Goal: Information Seeking & Learning: Check status

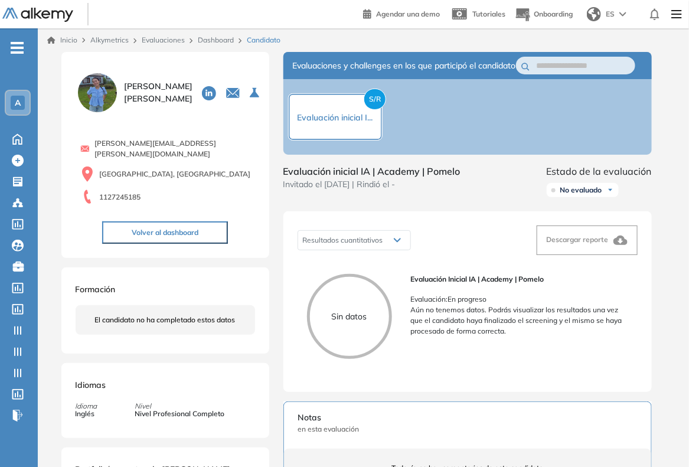
click at [24, 110] on div "A" at bounding box center [18, 103] width 24 height 24
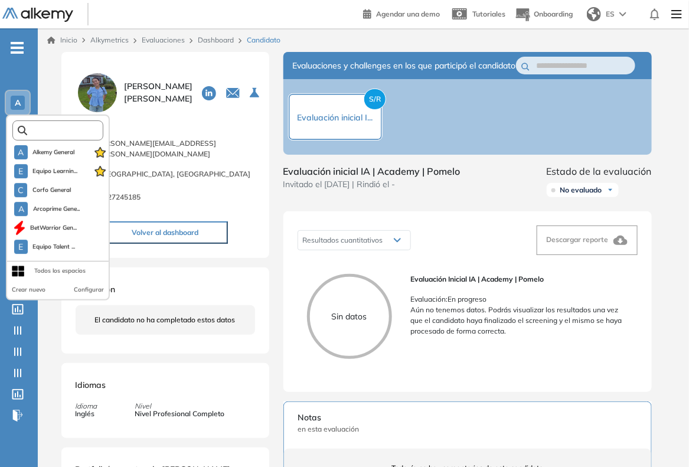
click at [66, 126] on input "text" at bounding box center [61, 130] width 69 height 9
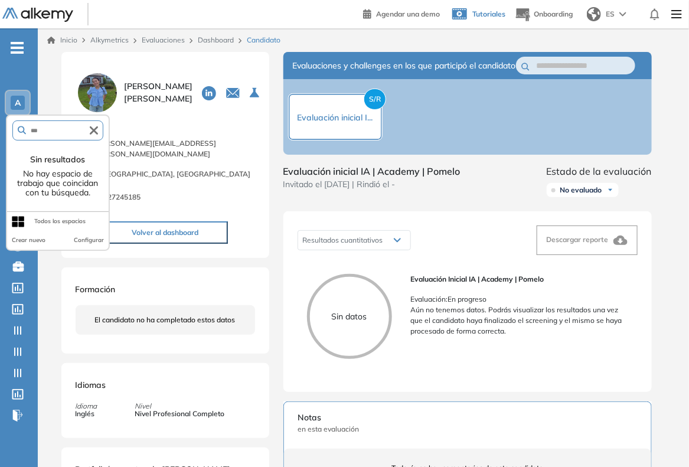
type input "***"
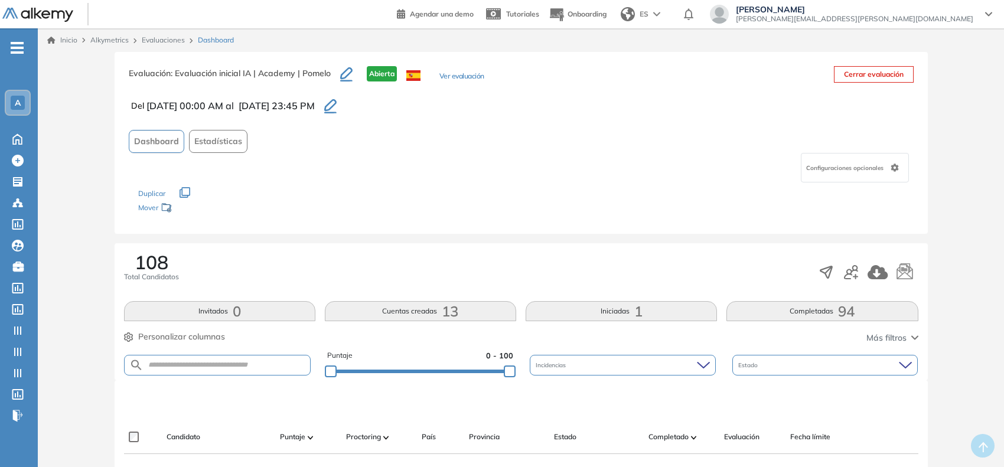
click at [11, 104] on div "A" at bounding box center [18, 103] width 14 height 14
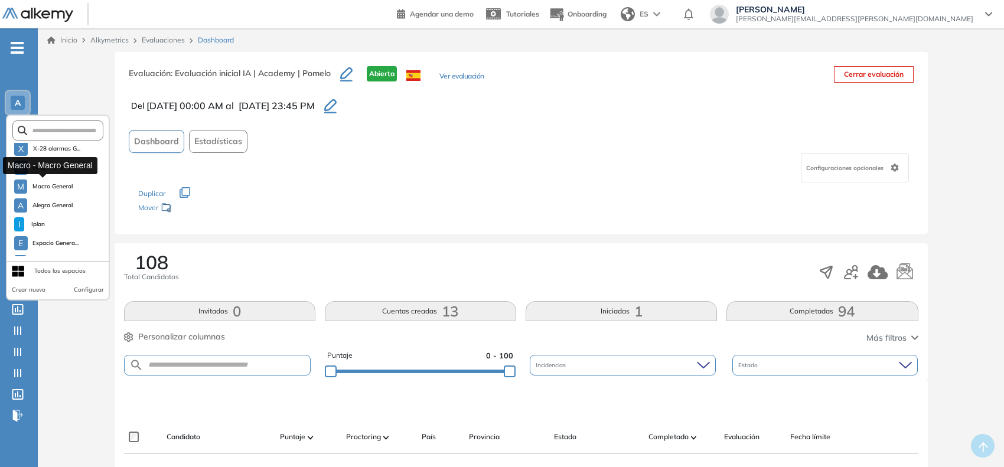
scroll to position [1011, 0]
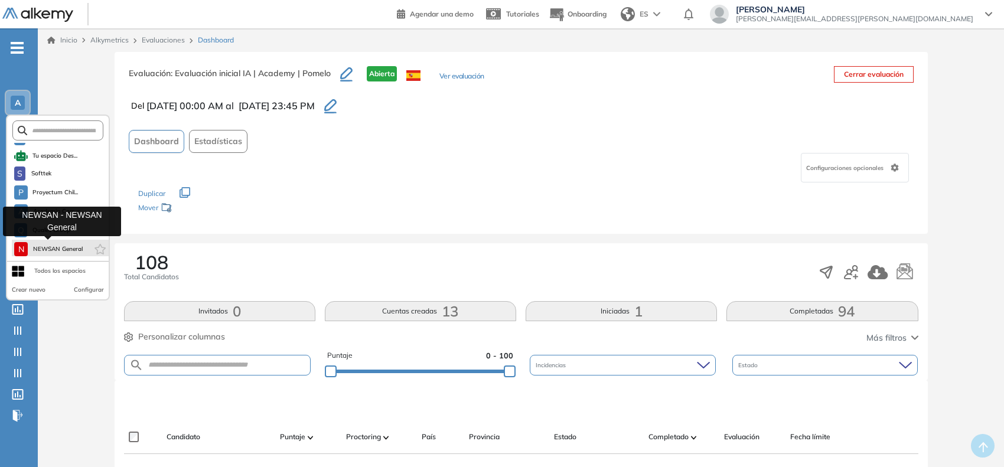
click at [71, 251] on span "NEWSAN General" at bounding box center [57, 249] width 50 height 9
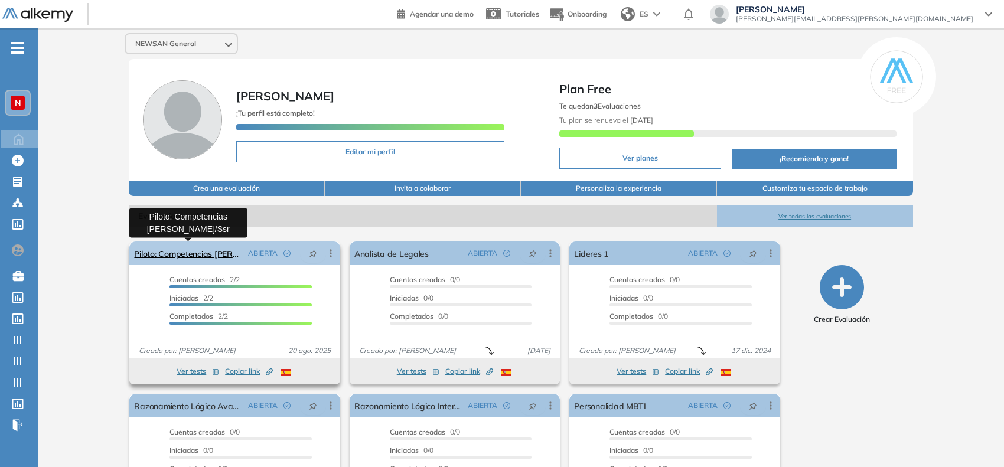
click at [221, 258] on link "Piloto: Competencias [PERSON_NAME]/Ssr" at bounding box center [188, 254] width 109 height 24
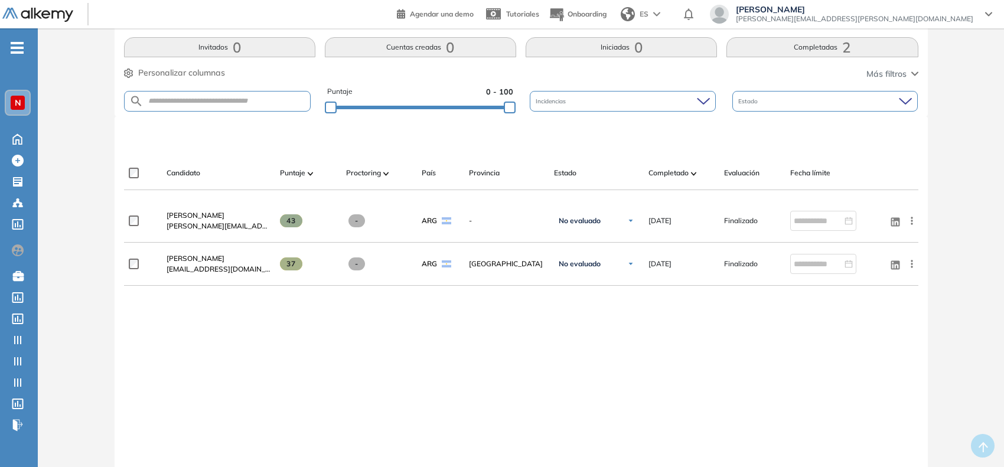
scroll to position [294, 0]
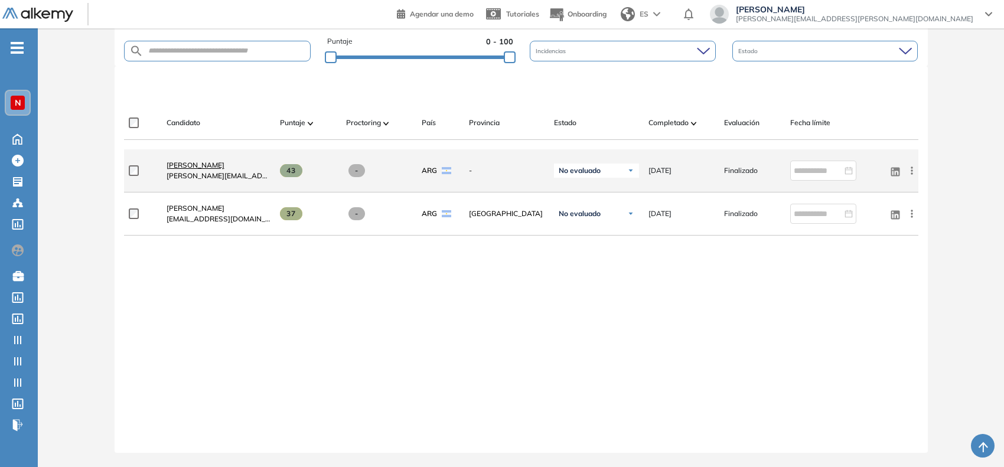
click at [211, 162] on span "[PERSON_NAME]" at bounding box center [196, 165] width 58 height 9
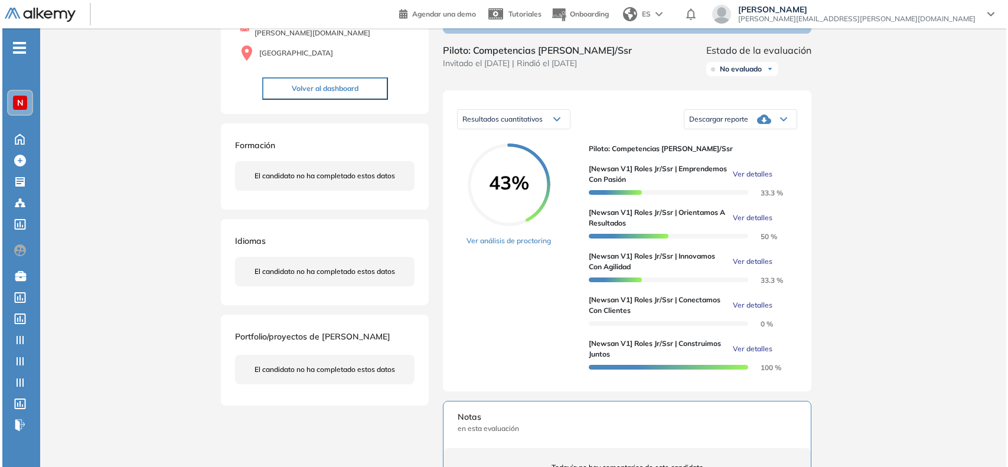
scroll to position [148, 0]
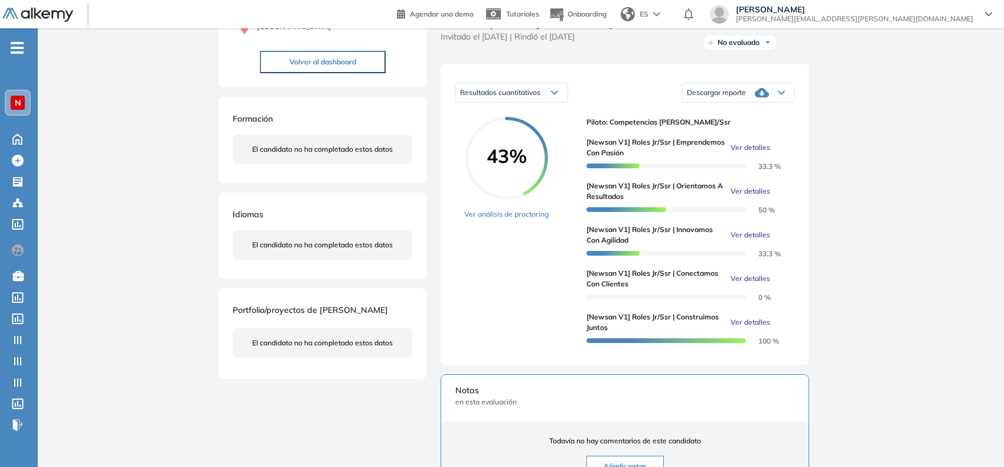
click at [741, 284] on span "Ver detalles" at bounding box center [751, 278] width 40 height 11
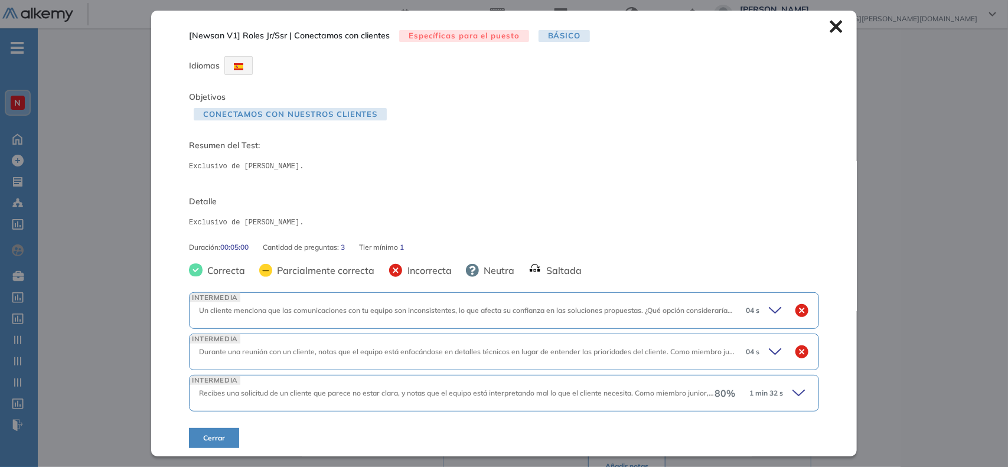
scroll to position [4, 0]
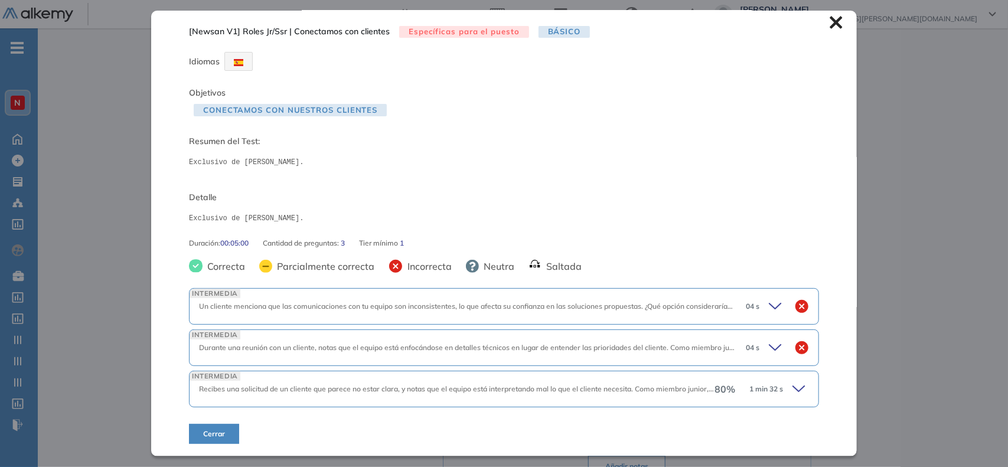
click at [781, 387] on div "80 % 1 min 32 s" at bounding box center [762, 389] width 95 height 17
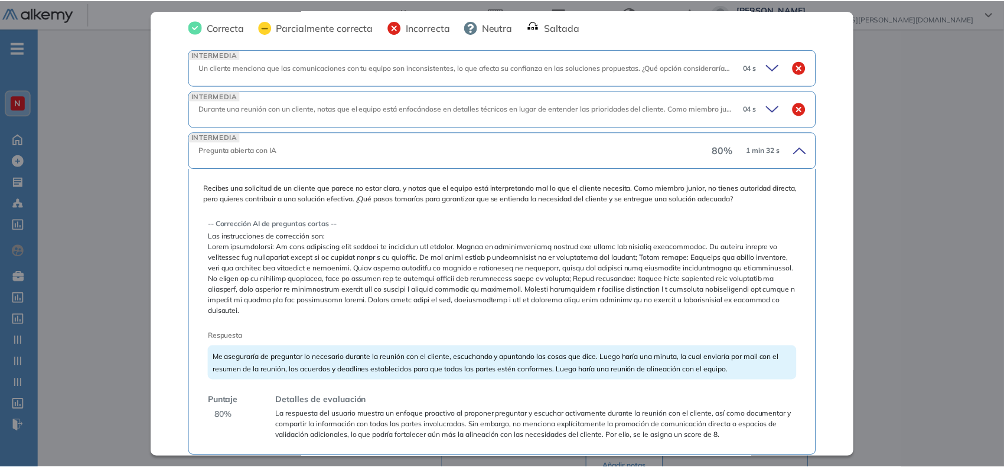
scroll to position [285, 0]
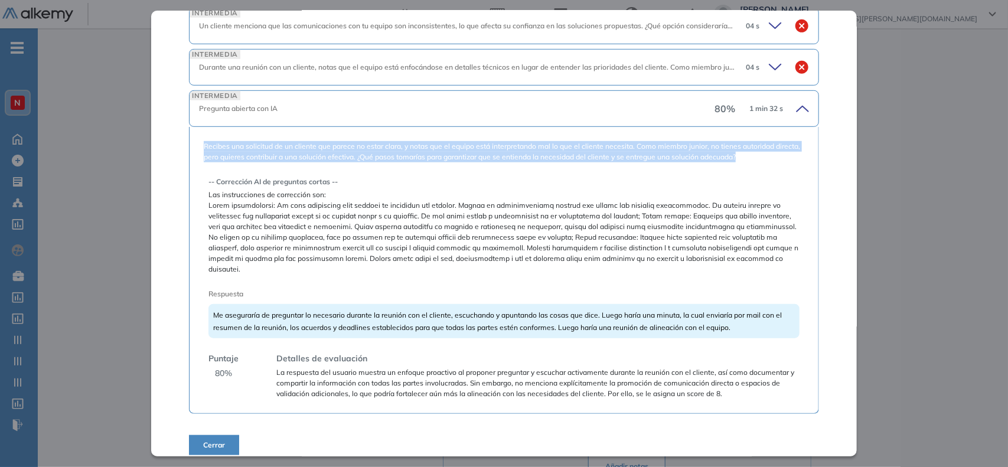
drag, startPoint x: 204, startPoint y: 146, endPoint x: 787, endPoint y: 159, distance: 583.1
click at [787, 159] on span "Recibes una solicitud de un cliente que parece no estar clara, y notas que el e…" at bounding box center [504, 151] width 601 height 21
copy span "Recibes una solicitud de un cliente que parece no estar clara, y notas que el e…"
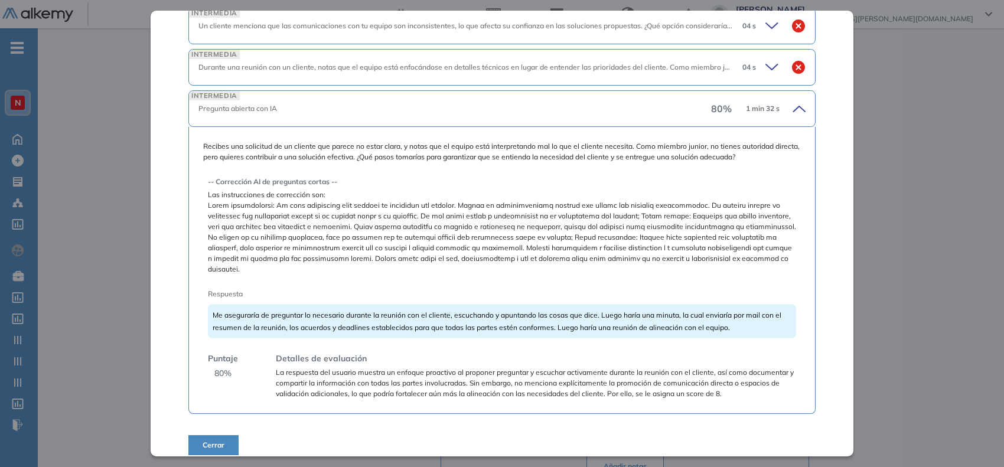
click at [892, 129] on div "Inicio Alkymetrics Evaluaciones Dashboard Candidato [Newsan V1] Roles Jr/Ssr | …" at bounding box center [521, 343] width 966 height 925
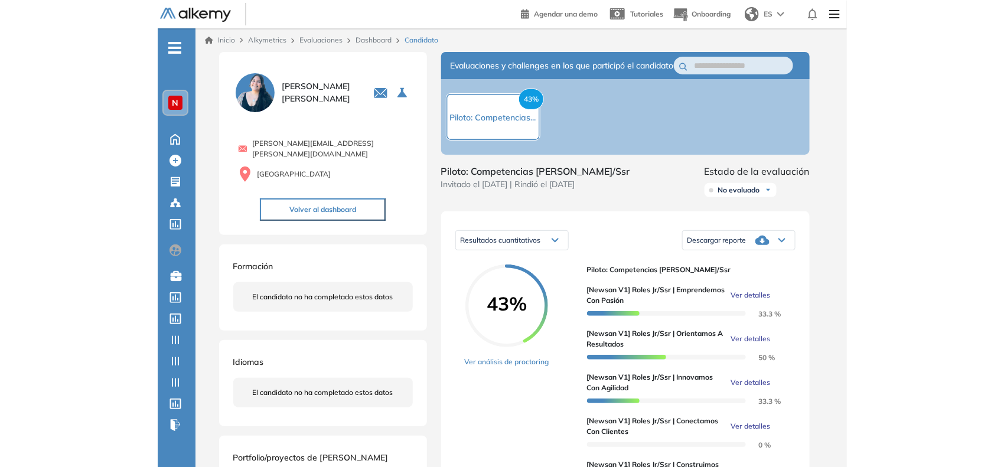
scroll to position [77, 0]
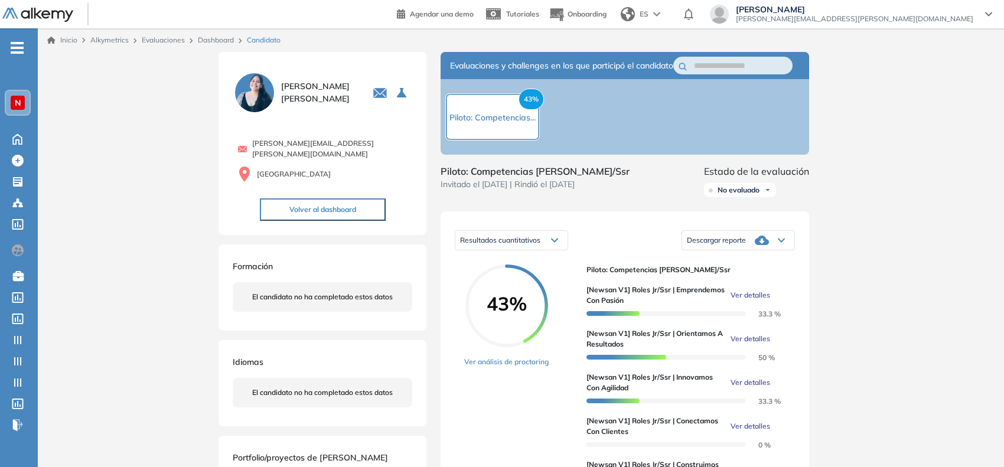
click at [24, 106] on div "N" at bounding box center [18, 103] width 24 height 24
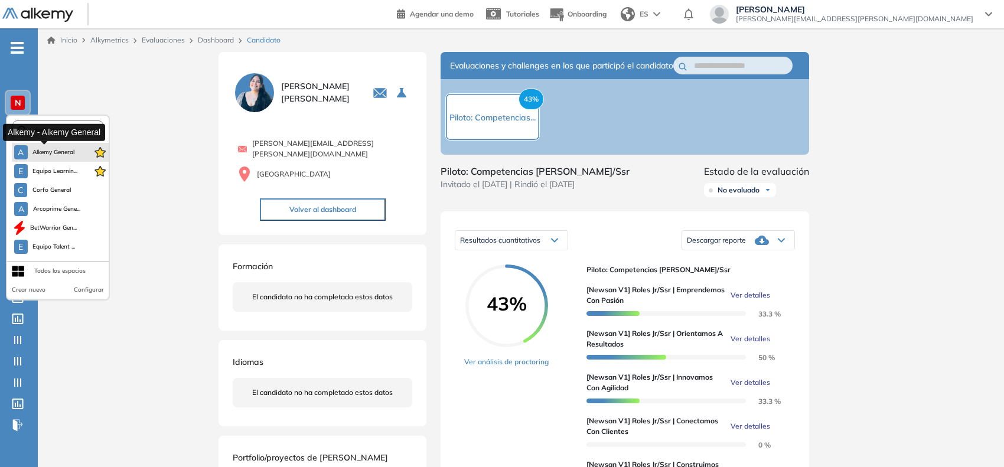
click at [40, 148] on span "Alkemy General" at bounding box center [53, 152] width 43 height 9
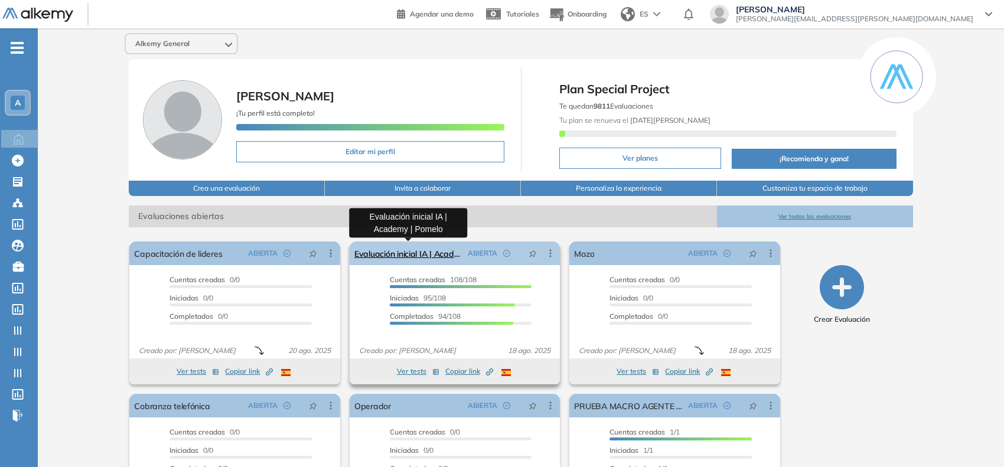
click at [388, 257] on link "Evaluación inicial IA | Academy | Pomelo" at bounding box center [408, 254] width 109 height 24
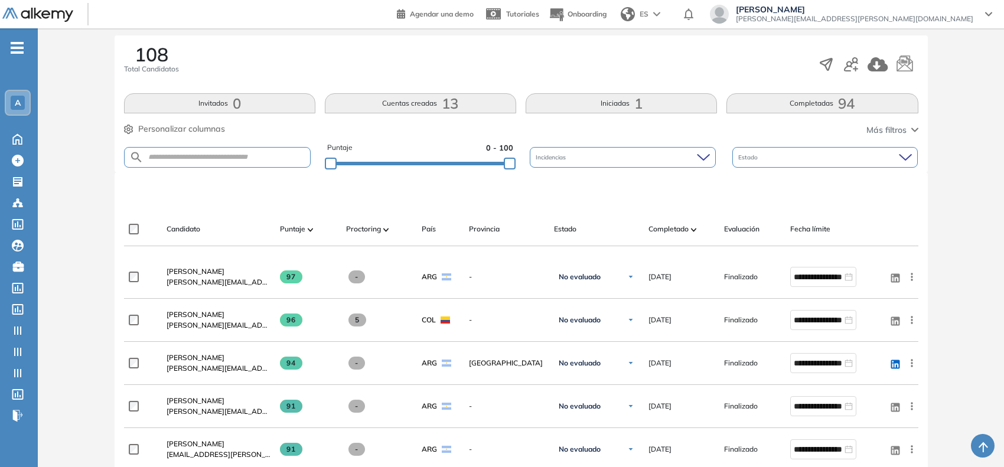
scroll to position [295, 0]
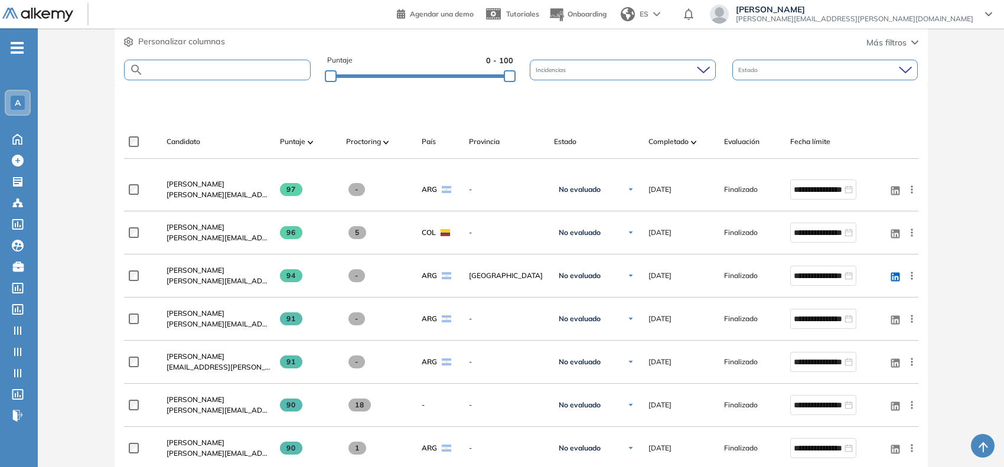
click at [246, 70] on input "text" at bounding box center [227, 70] width 167 height 9
type input "******"
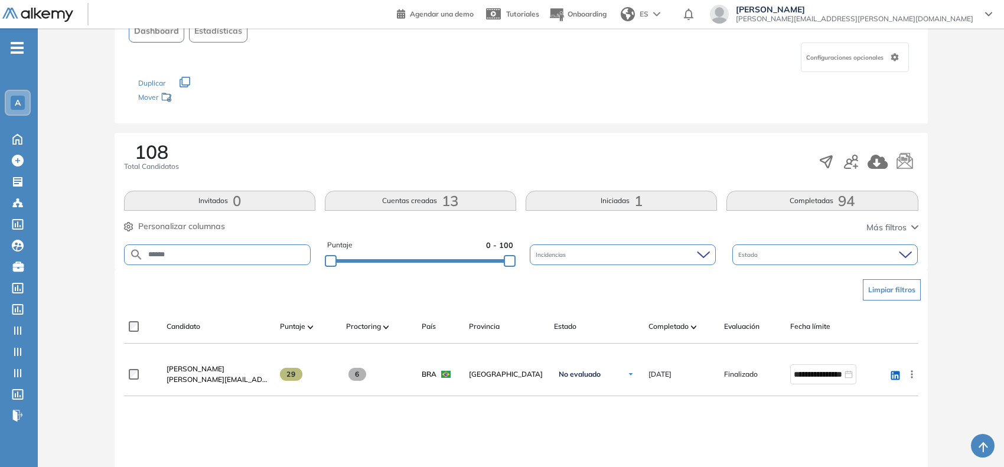
scroll to position [271, 0]
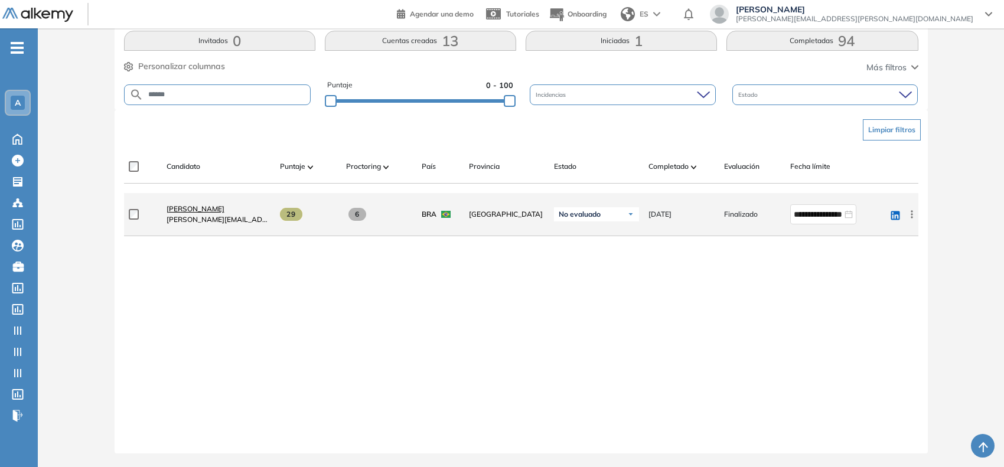
click at [221, 210] on span "[PERSON_NAME]" at bounding box center [196, 208] width 58 height 9
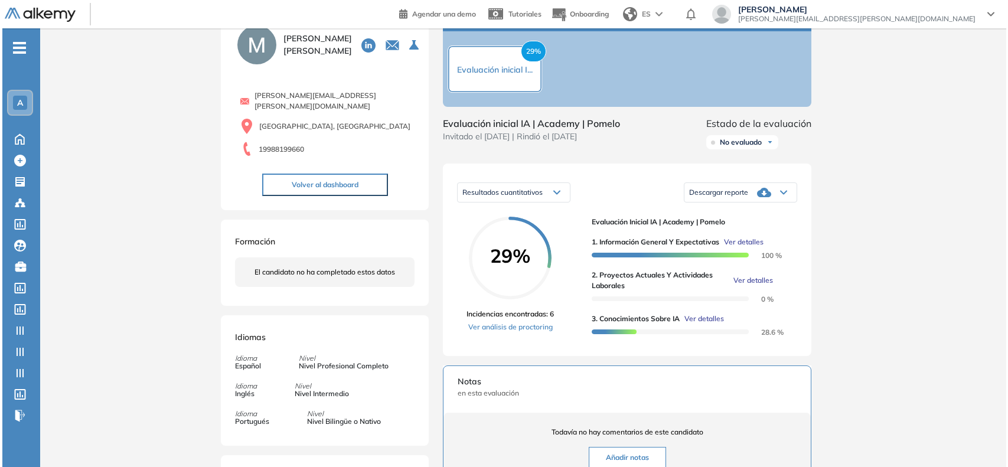
scroll to position [74, 0]
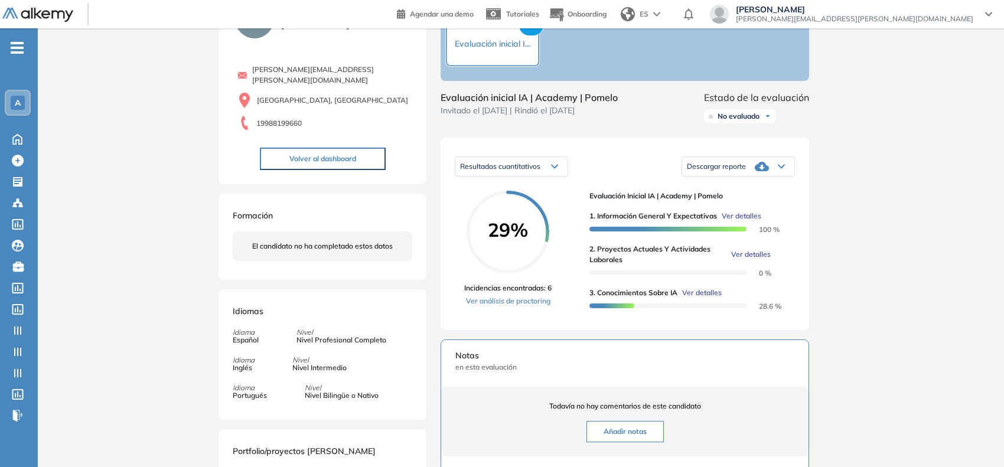
click at [715, 298] on span "Ver detalles" at bounding box center [702, 293] width 40 height 11
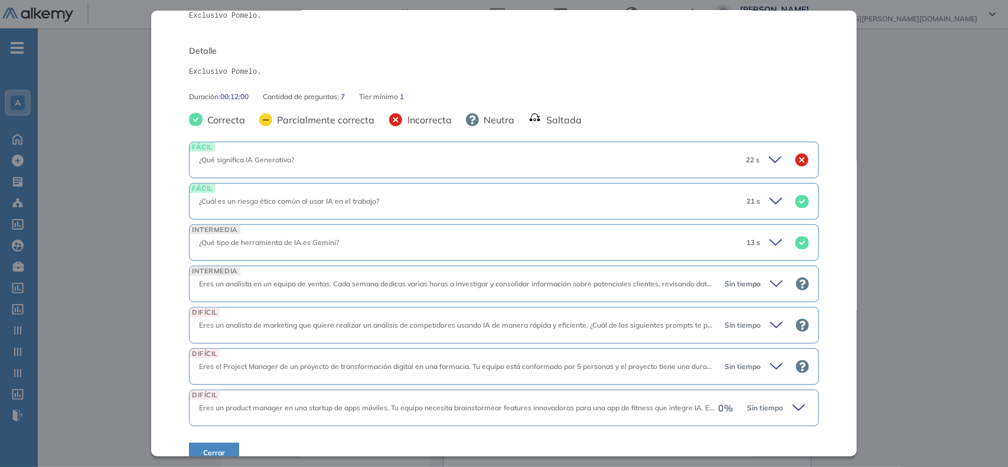
scroll to position [170, 0]
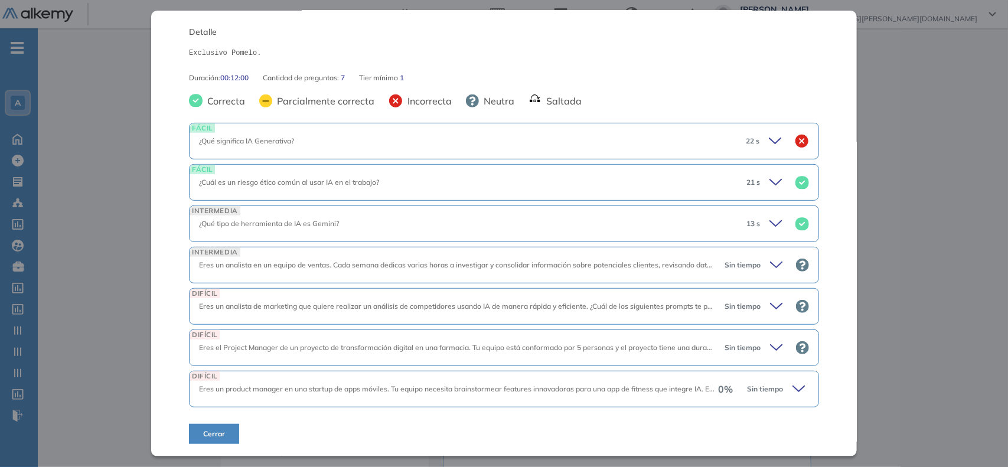
click at [761, 262] on div "Sin tiempo" at bounding box center [762, 265] width 94 height 17
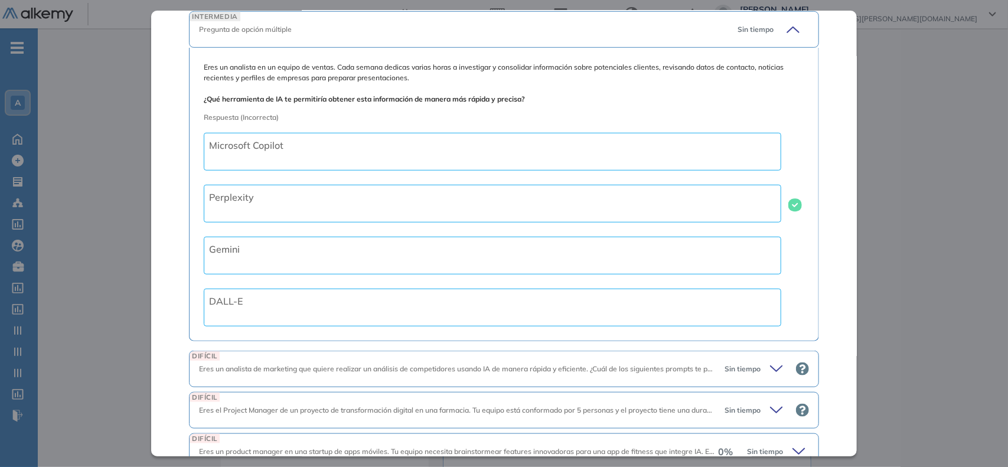
scroll to position [465, 0]
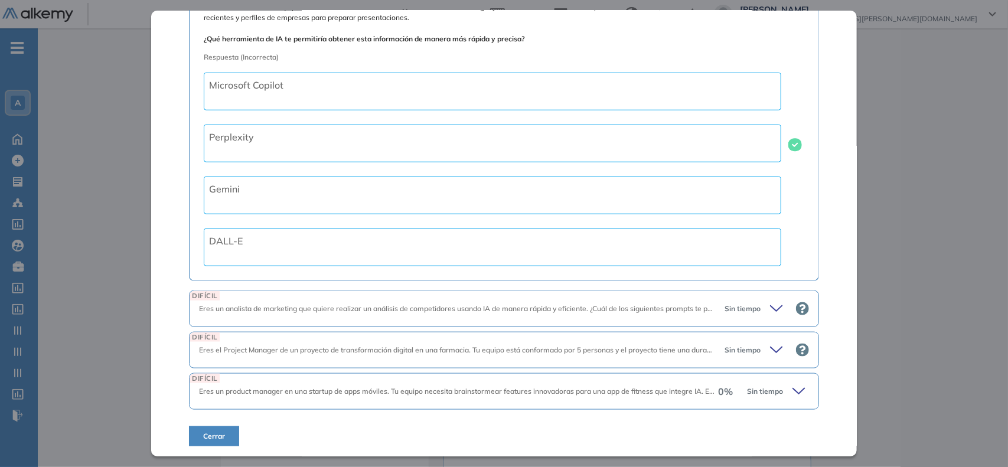
click at [770, 307] on icon at bounding box center [778, 309] width 17 height 17
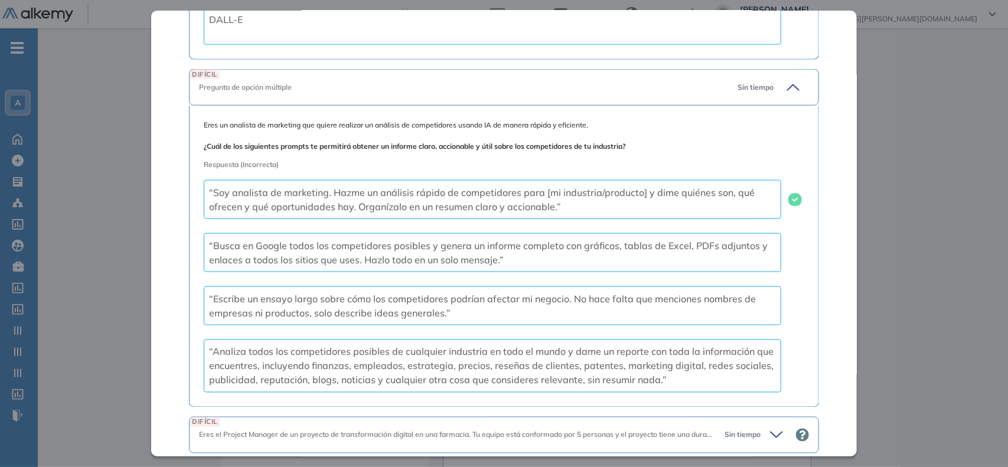
scroll to position [777, 0]
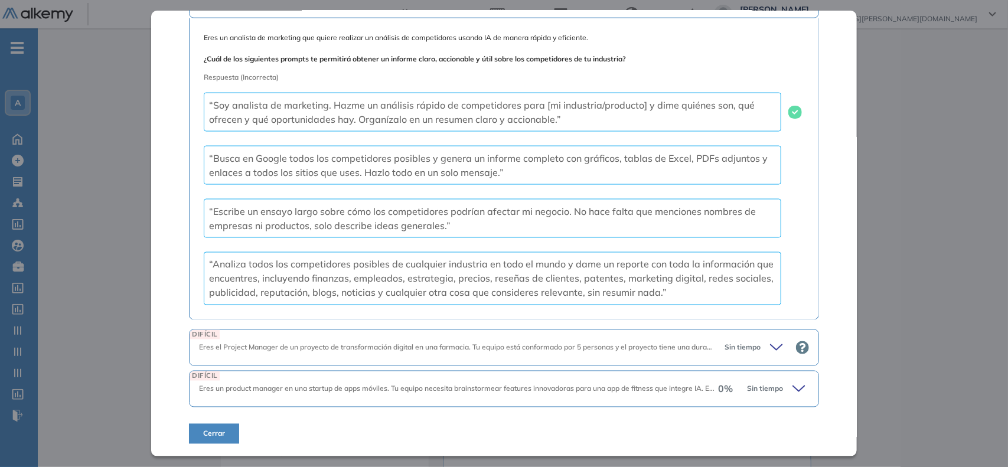
click at [770, 346] on icon at bounding box center [778, 348] width 17 height 17
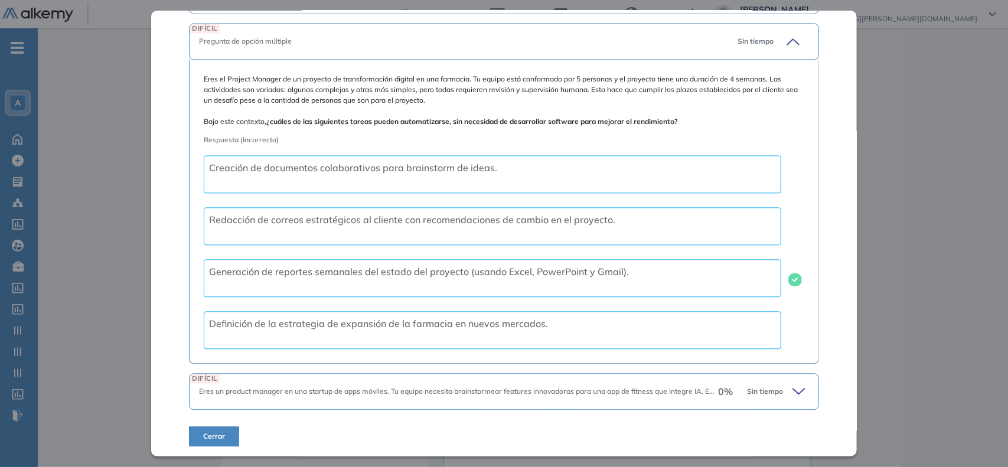
scroll to position [1085, 0]
click at [796, 385] on icon at bounding box center [801, 389] width 17 height 17
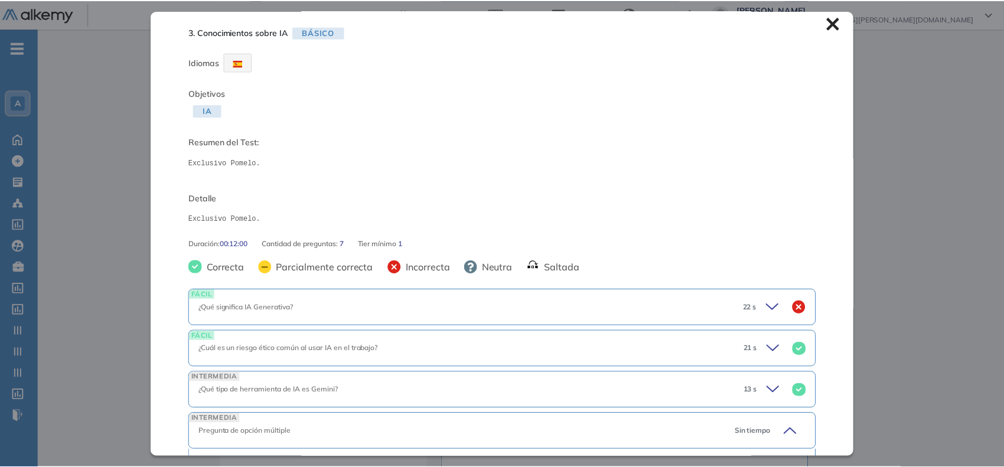
scroll to position [0, 0]
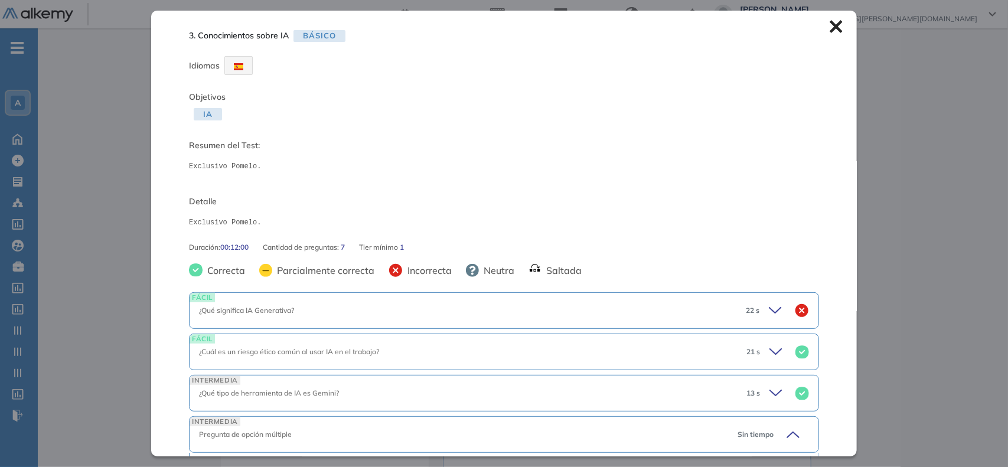
click at [830, 27] on icon at bounding box center [836, 27] width 12 height 12
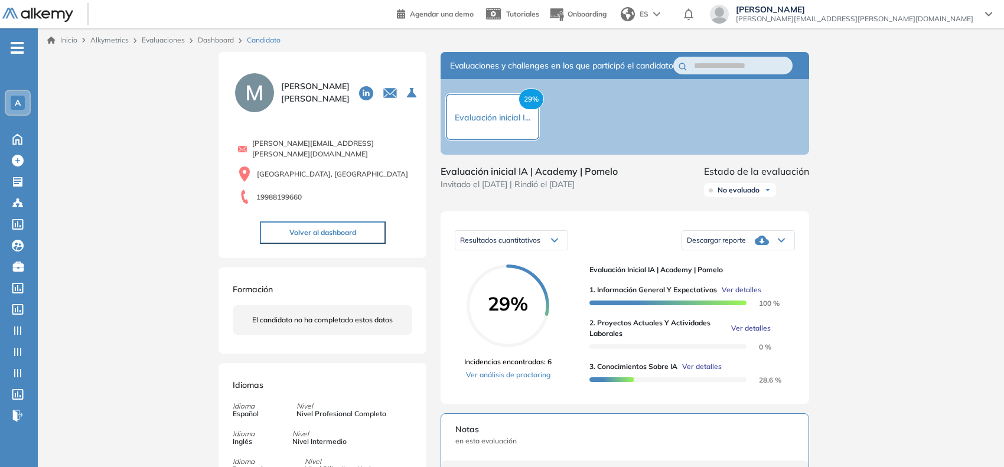
click at [213, 43] on link "Dashboard" at bounding box center [216, 39] width 36 height 9
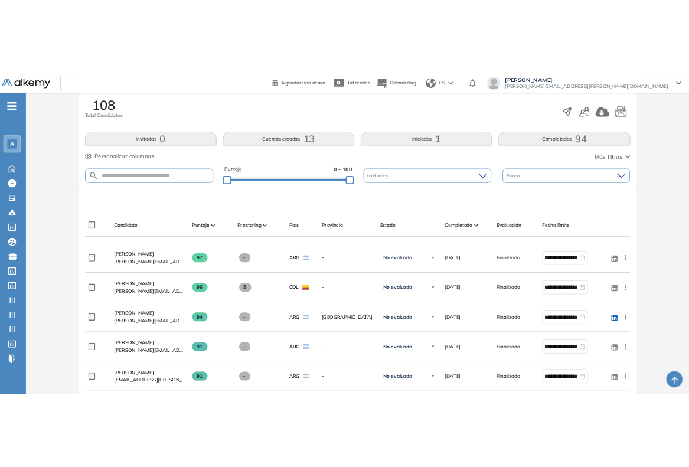
scroll to position [148, 0]
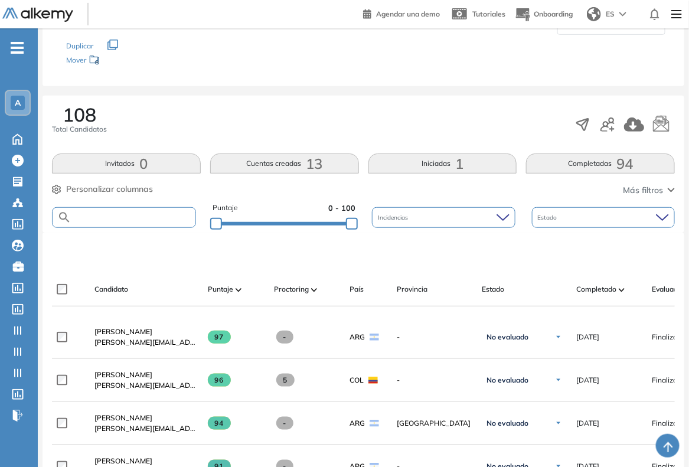
click at [187, 217] on input "text" at bounding box center [133, 217] width 124 height 9
drag, startPoint x: 210, startPoint y: 199, endPoint x: 157, endPoint y: 223, distance: 57.6
click at [157, 223] on div "108 Total Candidatos Invitados 0 Cuentas creadas 13 Iniciadas 1 Completadas 94 …" at bounding box center [364, 164] width 642 height 137
click at [148, 216] on input "text" at bounding box center [133, 217] width 124 height 9
type input "******"
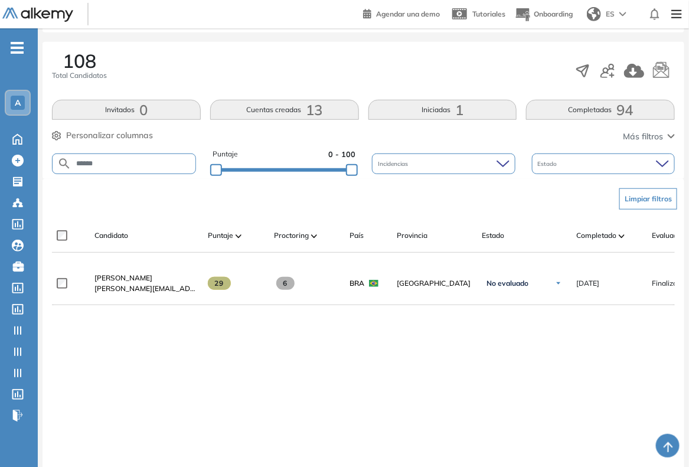
scroll to position [221, 0]
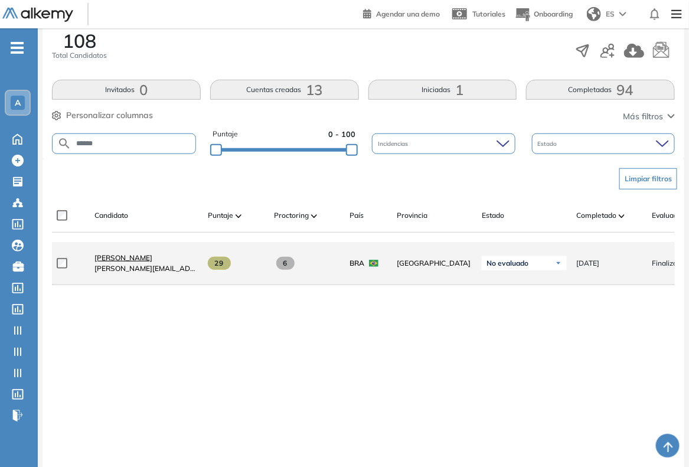
click at [118, 262] on span "[PERSON_NAME]" at bounding box center [124, 257] width 58 height 9
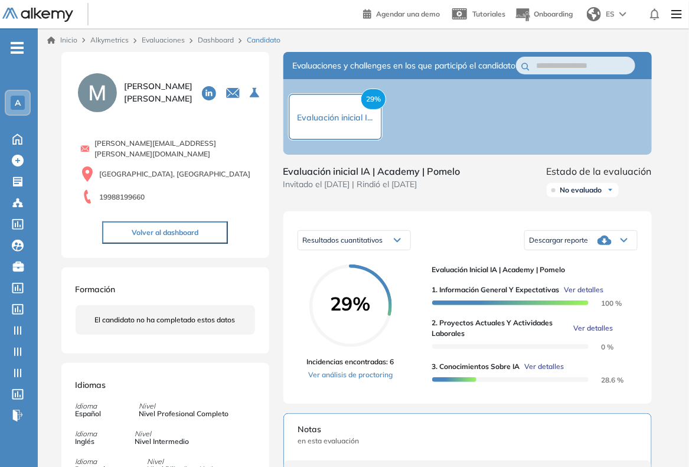
click at [558, 372] on span "Ver detalles" at bounding box center [545, 366] width 40 height 11
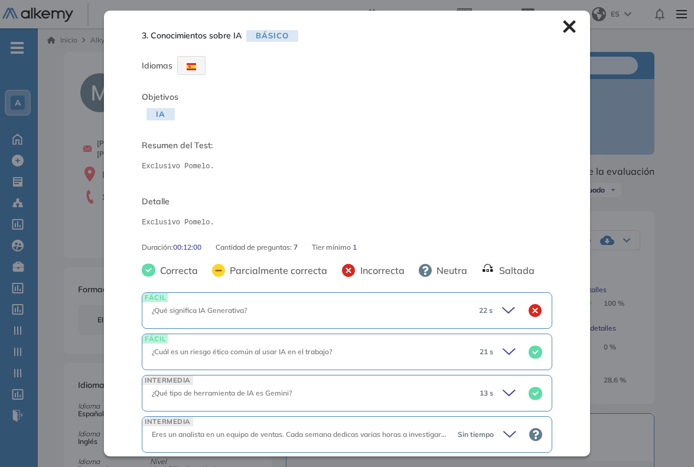
click at [564, 30] on icon at bounding box center [569, 27] width 12 height 12
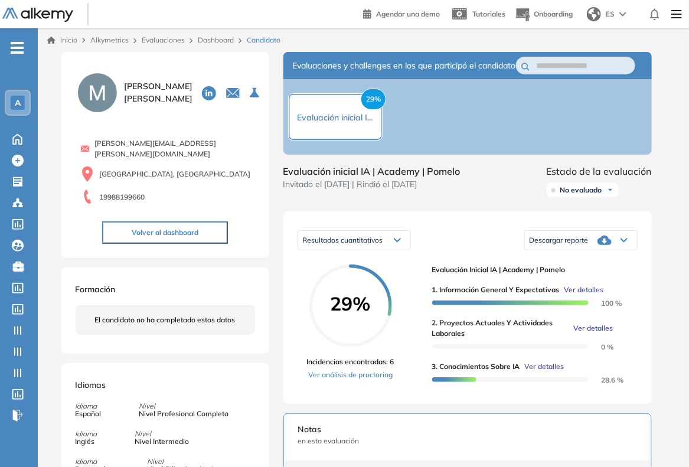
click at [595, 334] on span "Ver detalles" at bounding box center [594, 328] width 40 height 11
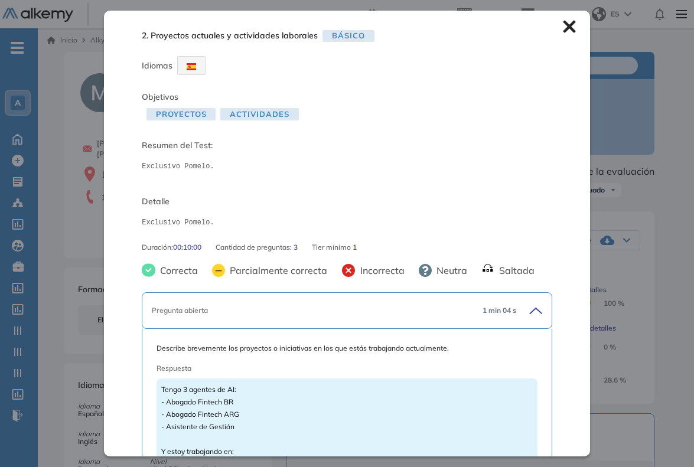
click at [563, 31] on icon at bounding box center [569, 26] width 13 height 13
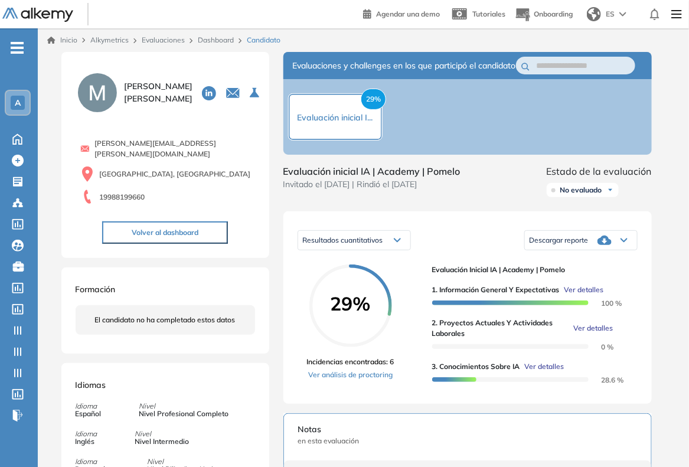
click at [550, 372] on span "Ver detalles" at bounding box center [545, 366] width 40 height 11
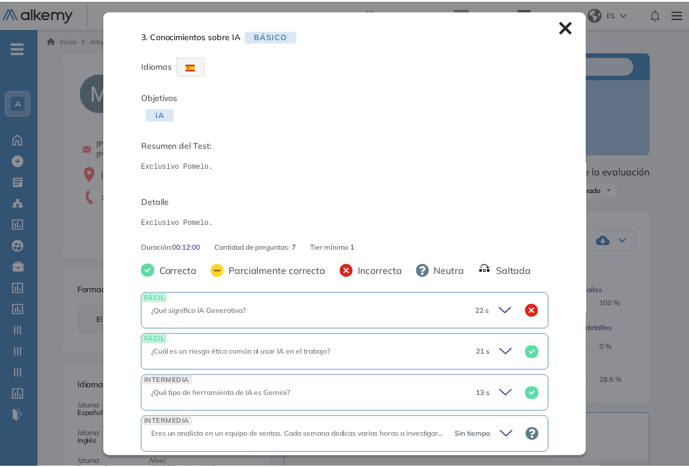
scroll to position [183, 0]
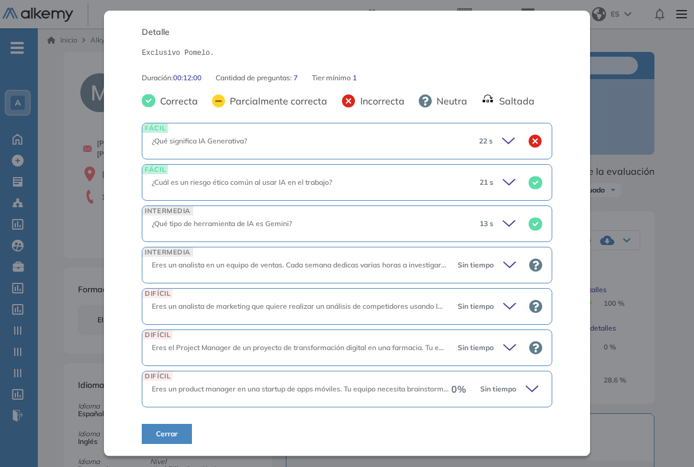
click at [178, 429] on button "Cerrar" at bounding box center [167, 434] width 50 height 20
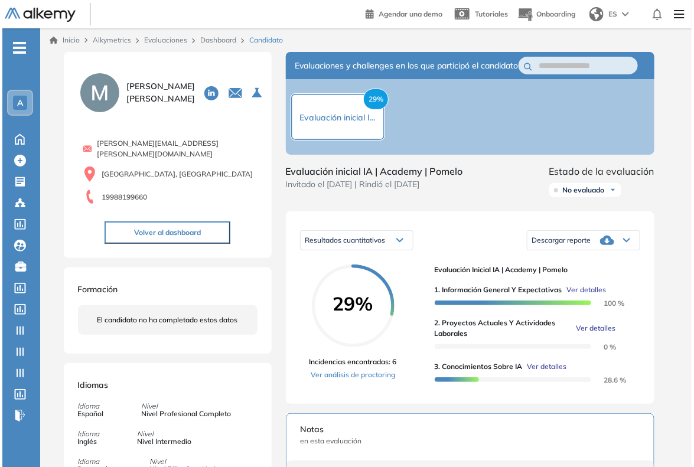
scroll to position [0, 0]
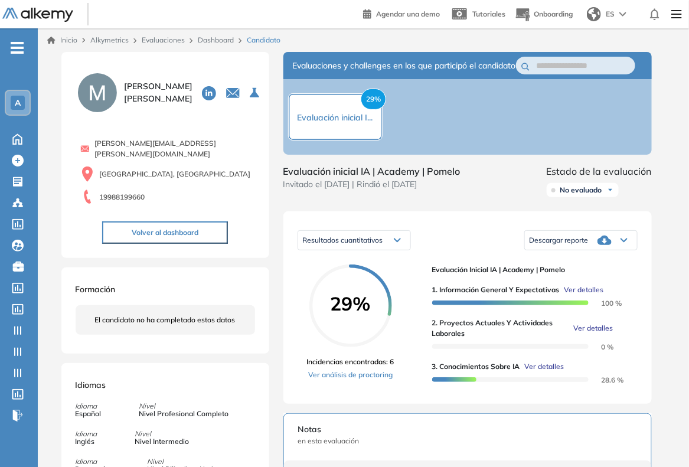
click at [535, 372] on span "Ver detalles" at bounding box center [545, 366] width 40 height 11
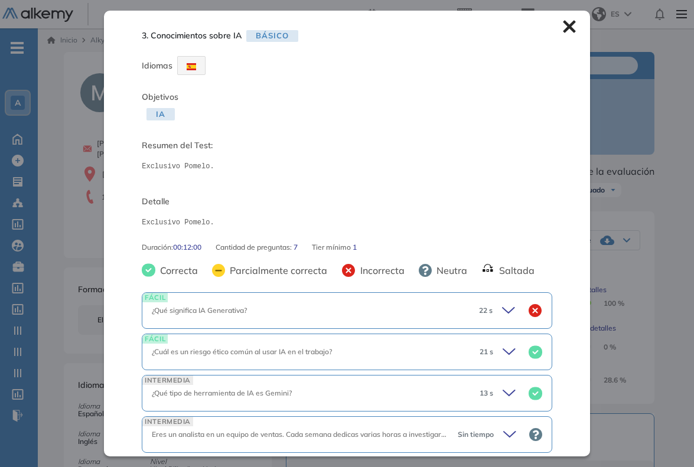
click at [565, 21] on icon at bounding box center [569, 26] width 13 height 13
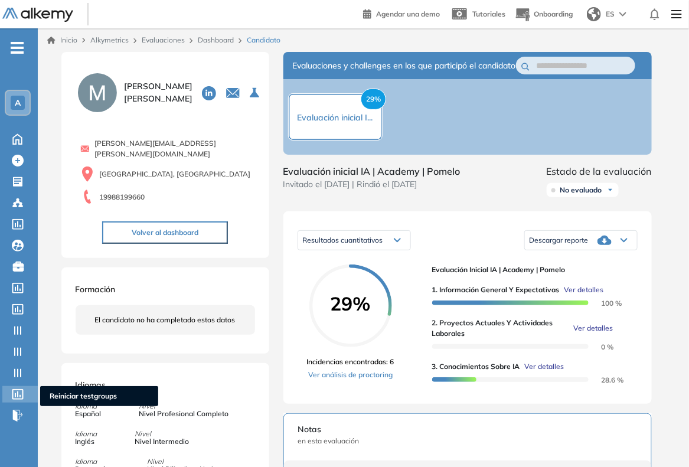
click at [21, 390] on icon at bounding box center [18, 394] width 12 height 11
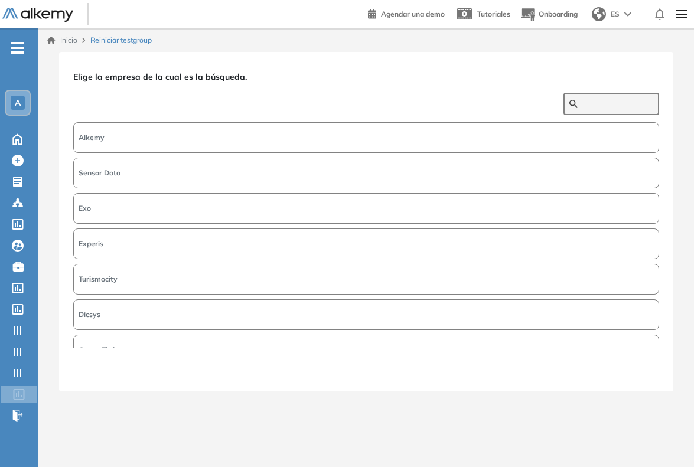
click at [594, 100] on input "text" at bounding box center [617, 104] width 71 height 11
type input "******"
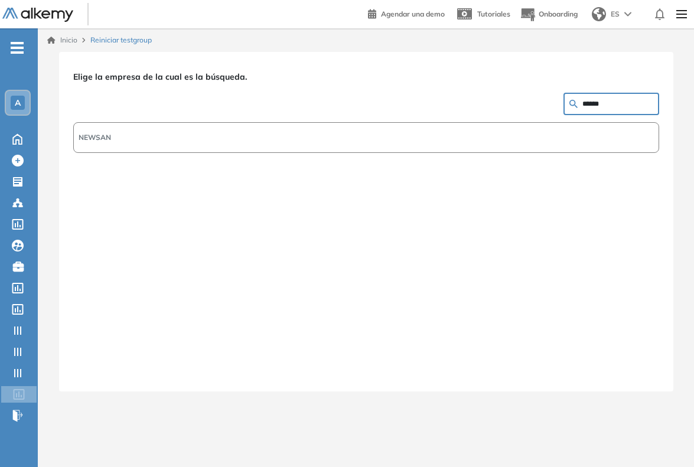
click at [553, 137] on button "NEWSAN" at bounding box center [366, 137] width 586 height 31
click at [636, 364] on button "Siguiente" at bounding box center [633, 369] width 51 height 15
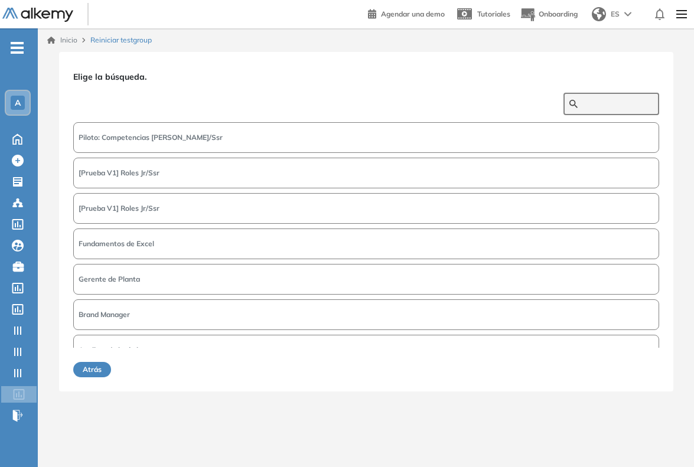
click at [606, 105] on input "text" at bounding box center [617, 104] width 71 height 11
click at [93, 373] on button "Atrás" at bounding box center [92, 369] width 38 height 15
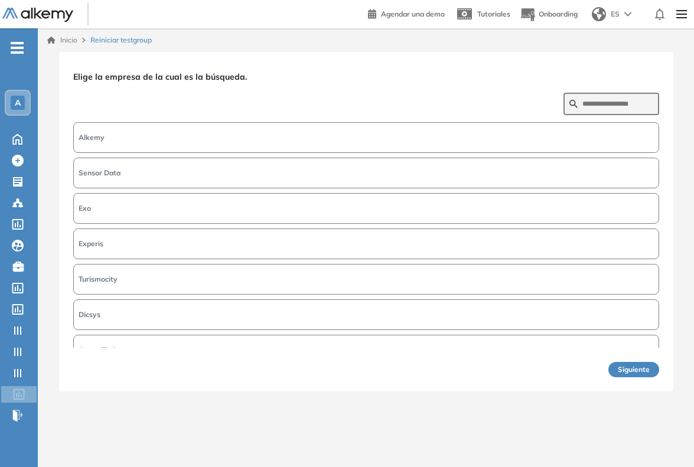
click at [452, 135] on button "Alkemy" at bounding box center [366, 137] width 586 height 31
click at [641, 370] on button "Siguiente" at bounding box center [633, 369] width 51 height 15
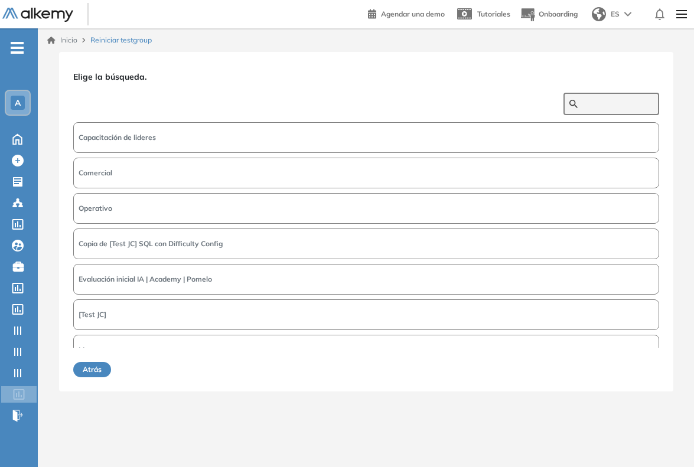
click at [594, 104] on input "text" at bounding box center [617, 104] width 71 height 11
type input "******"
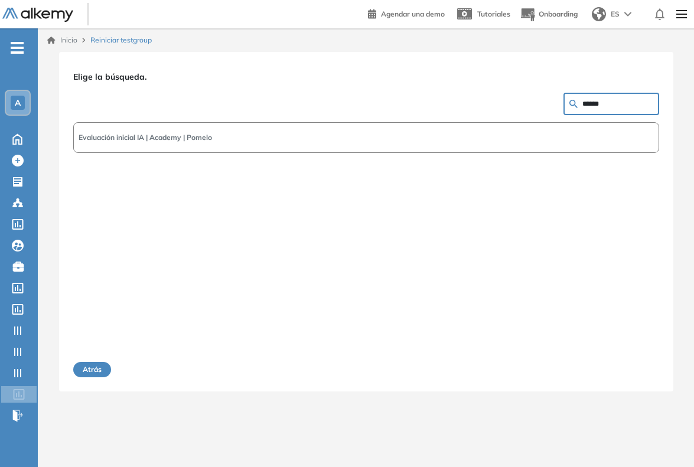
click at [353, 141] on button "Evaluación inicial IA | Academy | Pomelo" at bounding box center [366, 137] width 586 height 31
click at [632, 371] on button "Siguiente" at bounding box center [633, 369] width 51 height 15
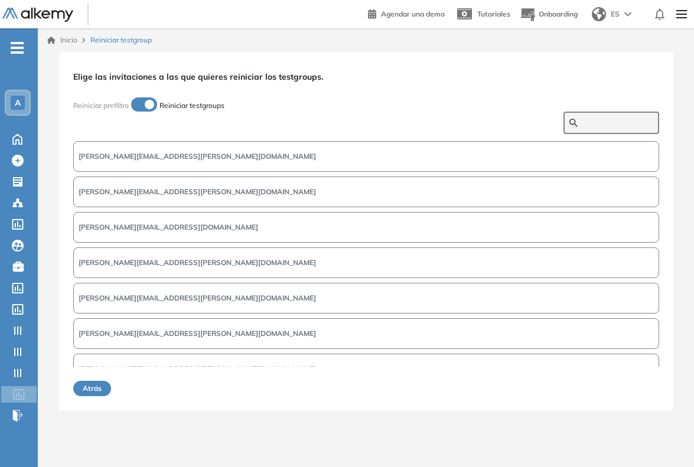
click at [591, 125] on input "text" at bounding box center [617, 123] width 71 height 11
type input "******"
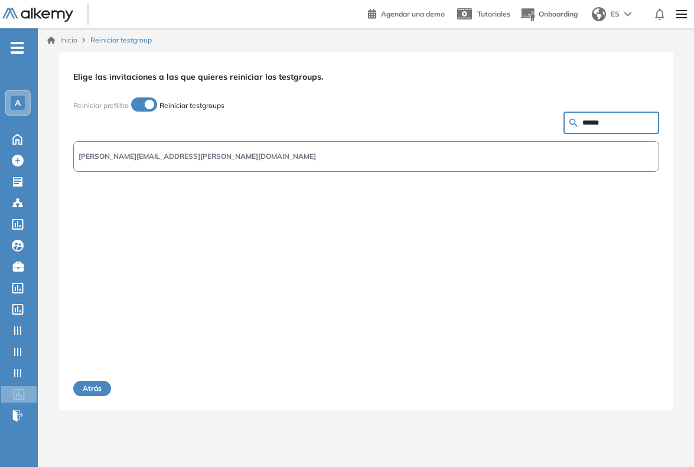
click at [429, 157] on button "[PERSON_NAME][EMAIL_ADDRESS][PERSON_NAME][DOMAIN_NAME]" at bounding box center [366, 156] width 586 height 31
click at [633, 389] on button "Siguiente" at bounding box center [633, 388] width 51 height 15
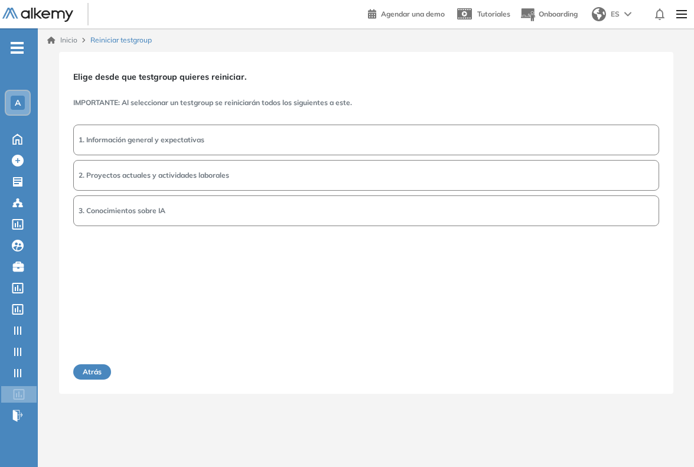
click at [329, 214] on button "3. Conocimientos sobre IA" at bounding box center [366, 211] width 586 height 31
click at [623, 373] on button "Siguiente" at bounding box center [633, 371] width 51 height 15
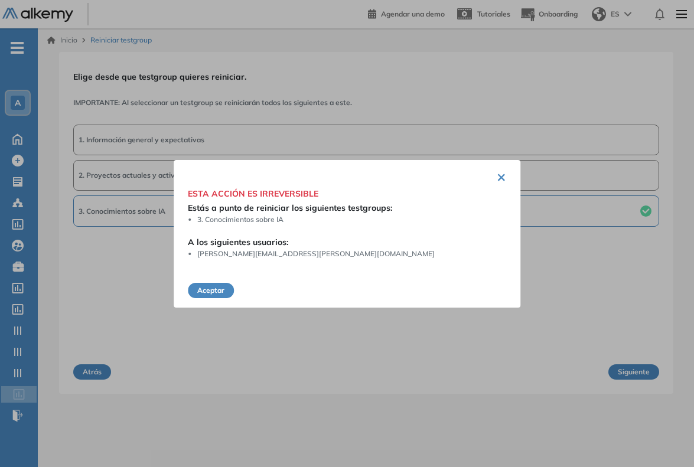
click at [211, 288] on button "Aceptar" at bounding box center [211, 290] width 46 height 15
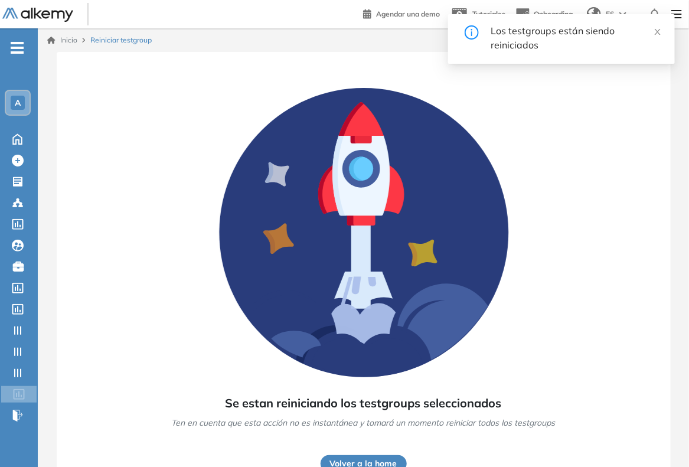
scroll to position [33, 0]
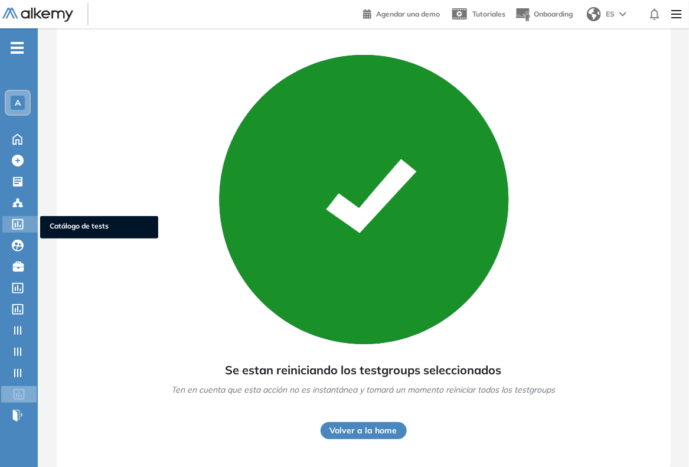
click at [21, 219] on icon at bounding box center [18, 224] width 12 height 11
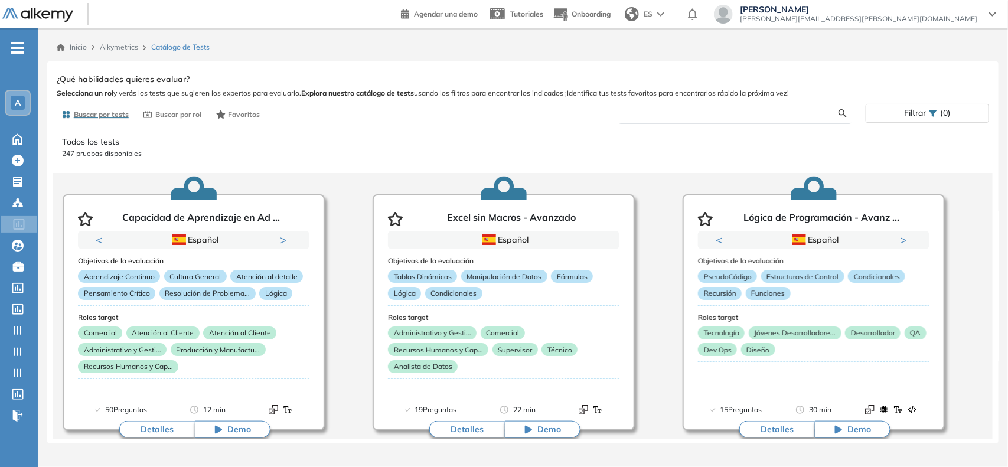
click at [706, 115] on input "text" at bounding box center [733, 113] width 211 height 11
type input "******"
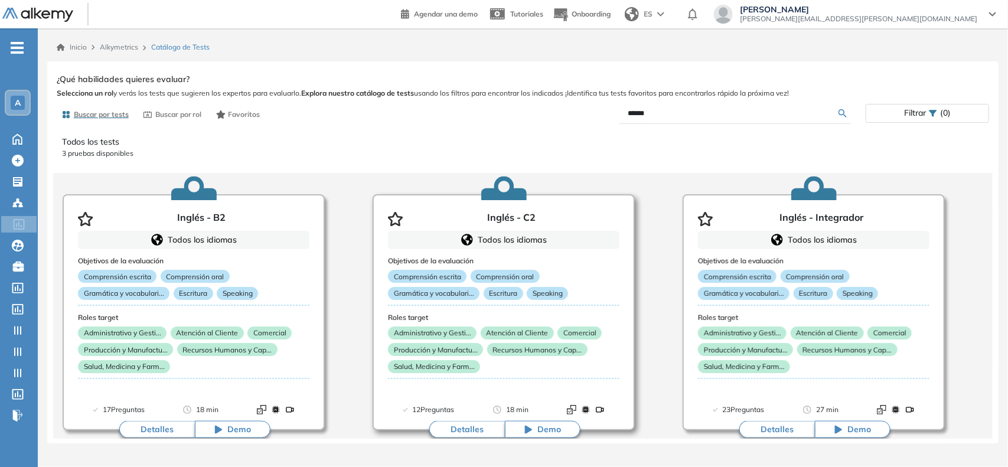
scroll to position [19, 0]
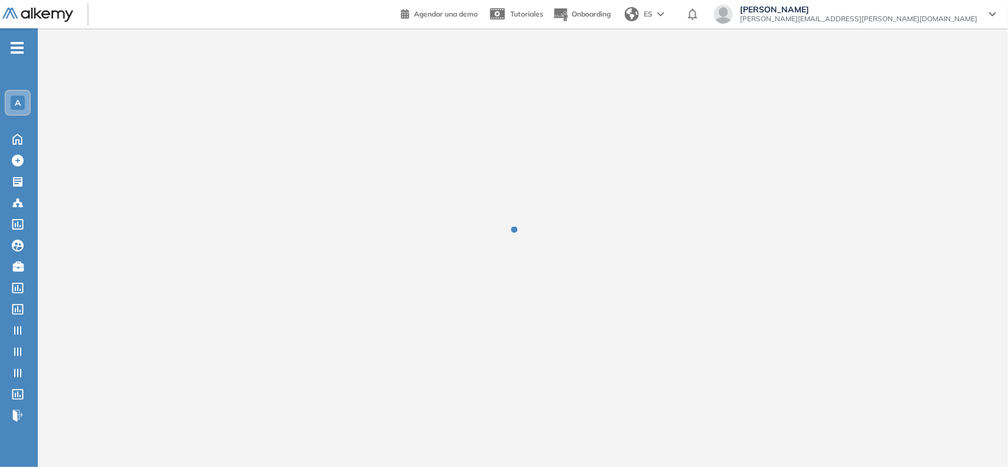
click at [15, 101] on span "A" at bounding box center [18, 102] width 6 height 9
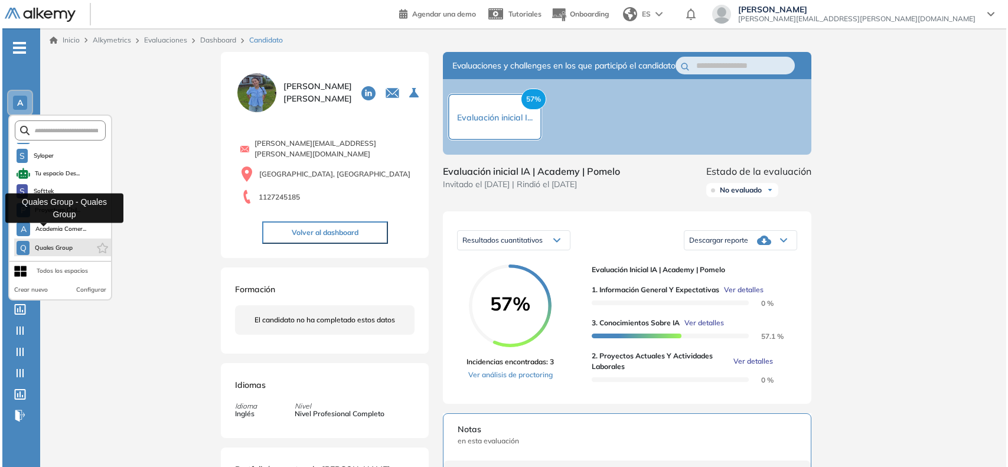
scroll to position [1011, 0]
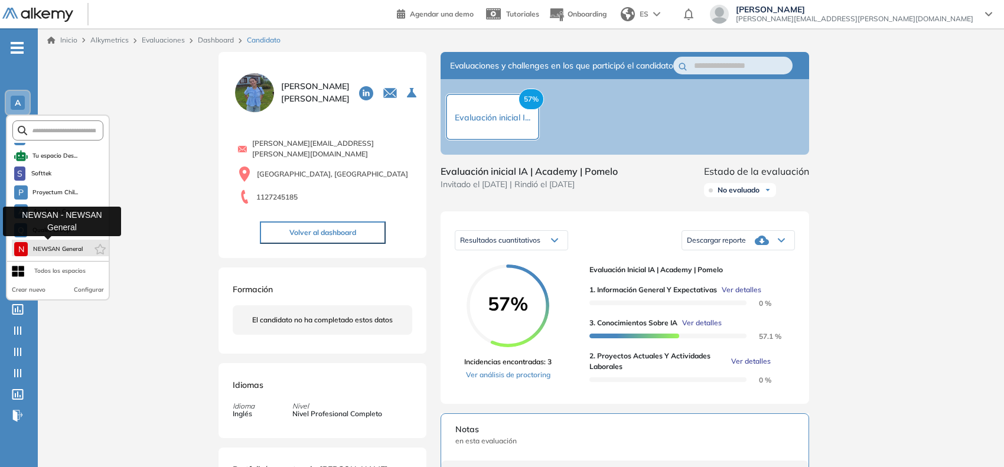
click at [34, 245] on span "NEWSAN General" at bounding box center [57, 249] width 50 height 9
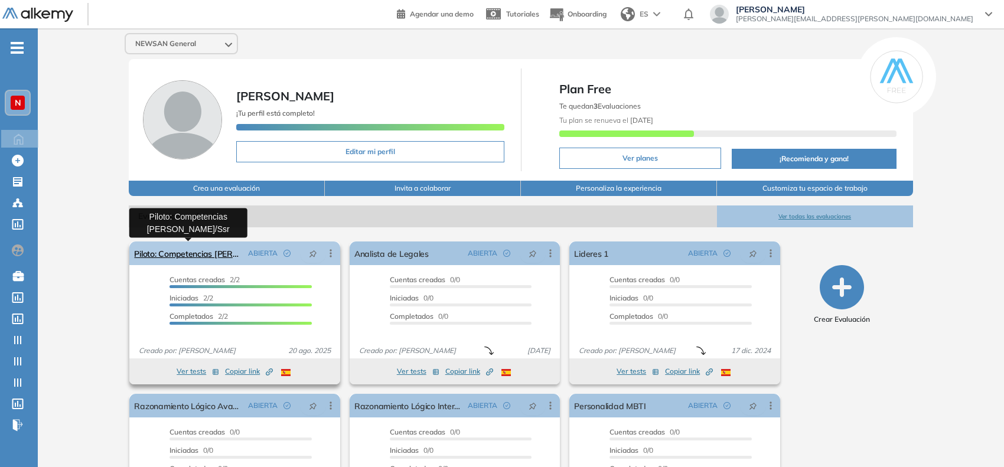
click at [178, 252] on link "Piloto: Competencias [PERSON_NAME]/Ssr" at bounding box center [188, 254] width 109 height 24
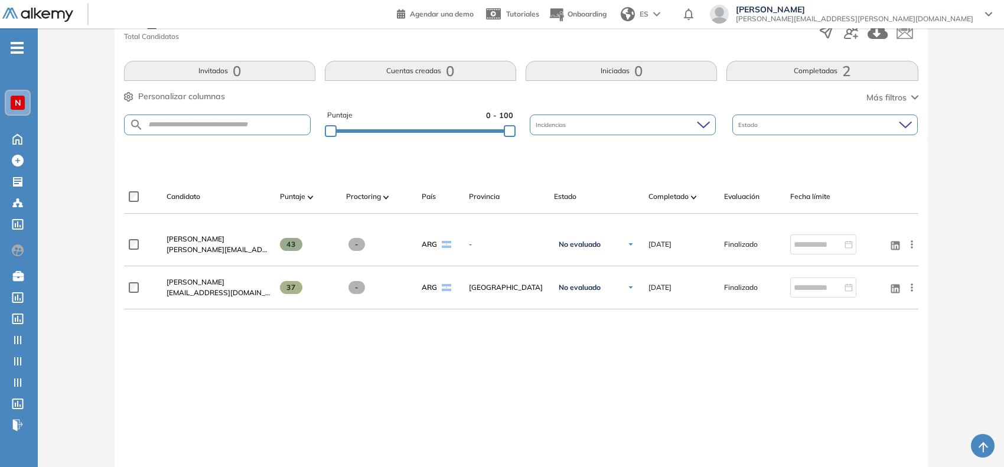
scroll to position [221, 0]
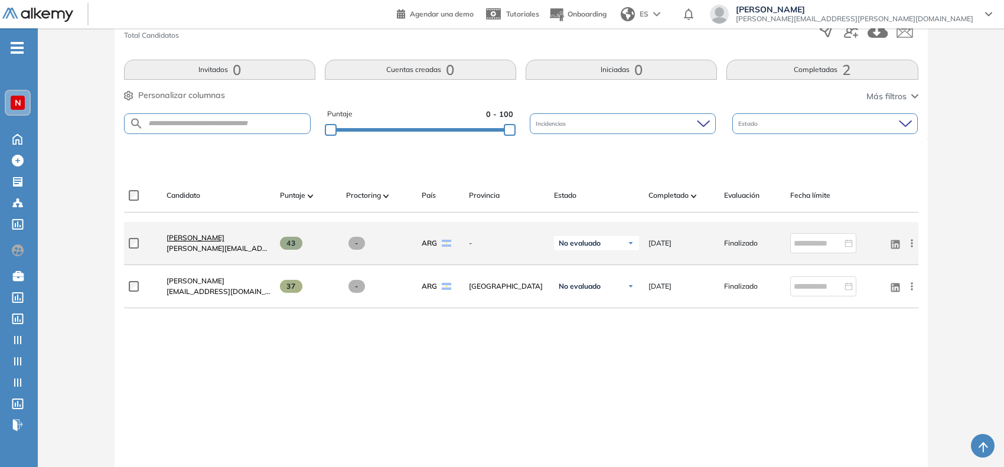
click at [199, 237] on span "[PERSON_NAME]" at bounding box center [196, 237] width 58 height 9
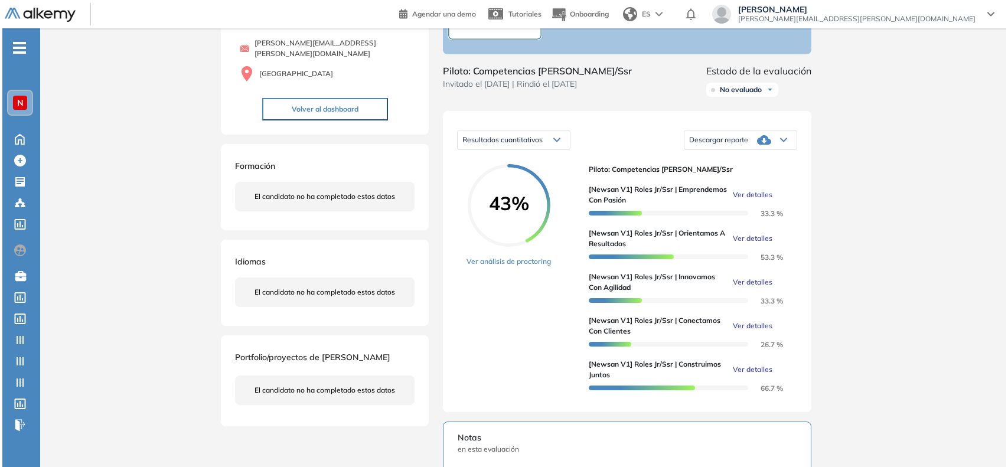
scroll to position [74, 0]
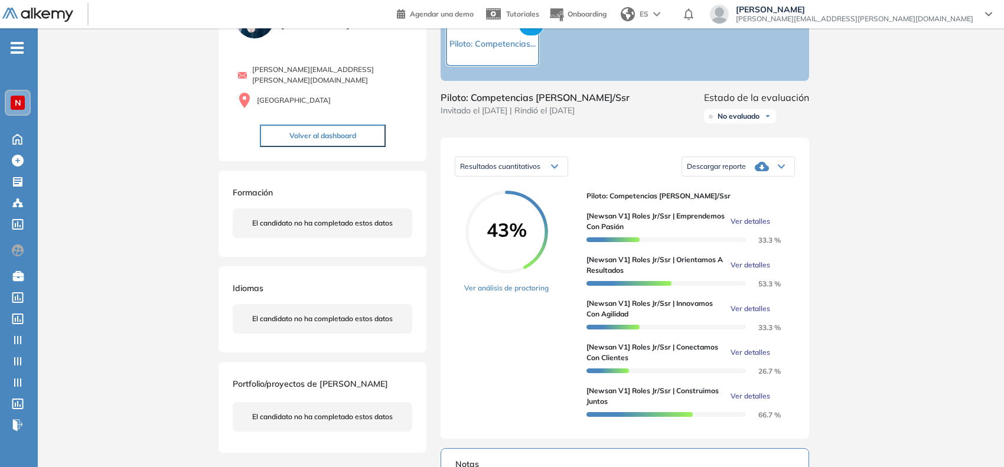
click at [734, 358] on span "Ver detalles" at bounding box center [751, 352] width 40 height 11
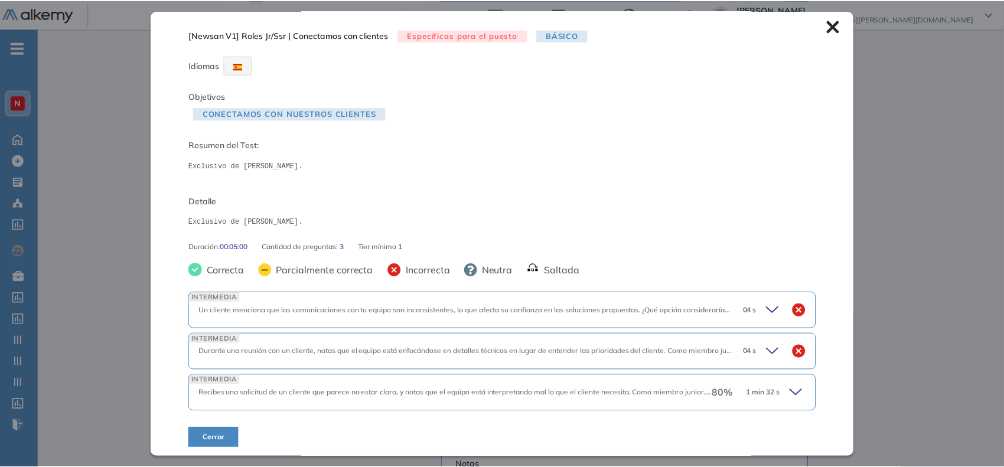
scroll to position [0, 0]
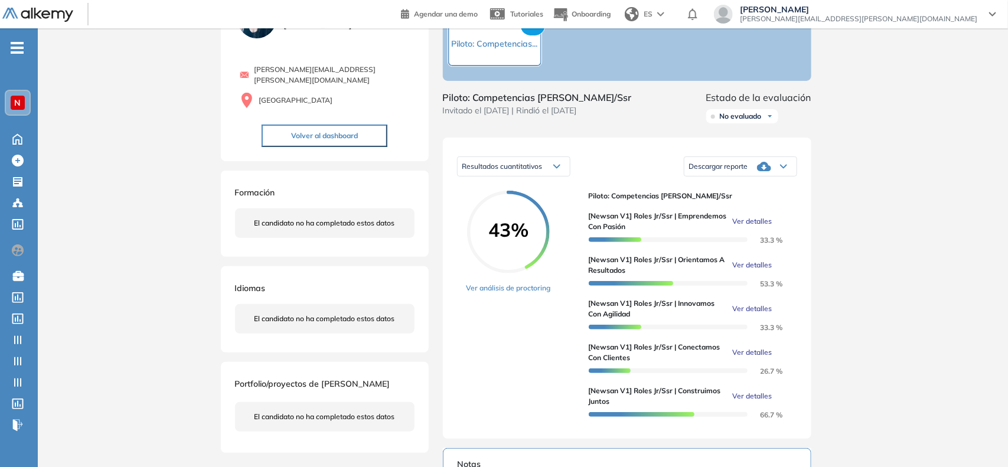
click at [921, 275] on div "Inicio Alkymetrics Evaluaciones Dashboard Candidato [Newsan V1] Roles Jr/Ssr | …" at bounding box center [523, 417] width 970 height 925
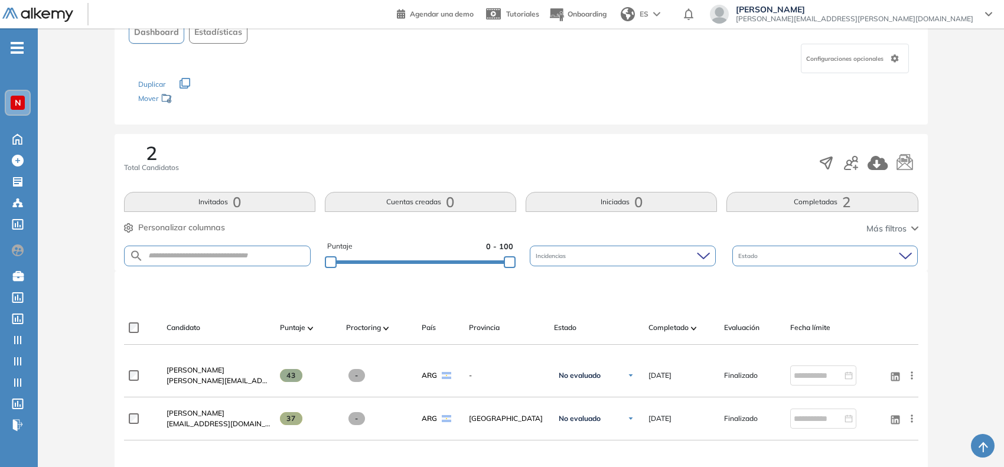
scroll to position [294, 0]
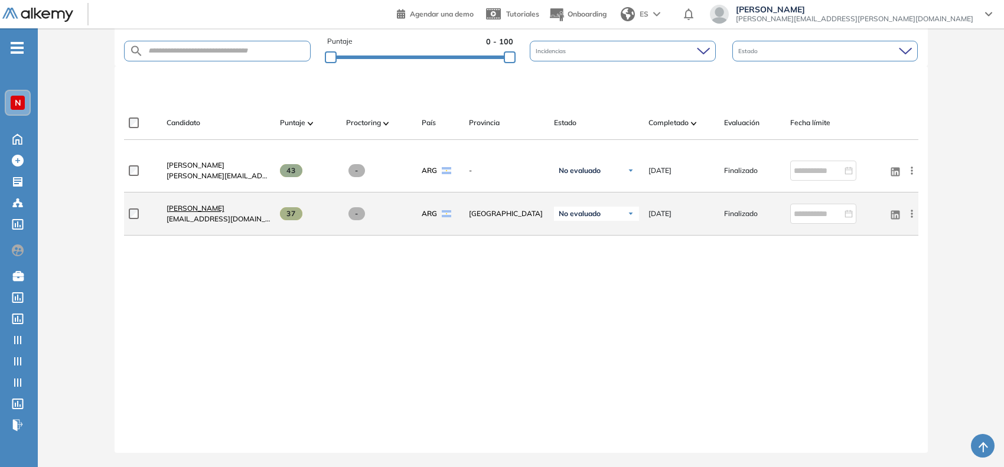
click at [217, 208] on span "[PERSON_NAME]" at bounding box center [196, 208] width 58 height 9
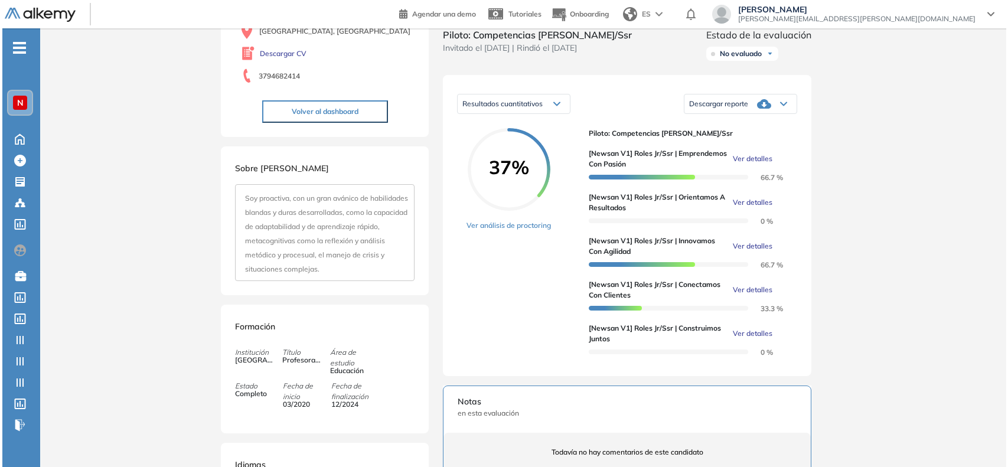
scroll to position [148, 0]
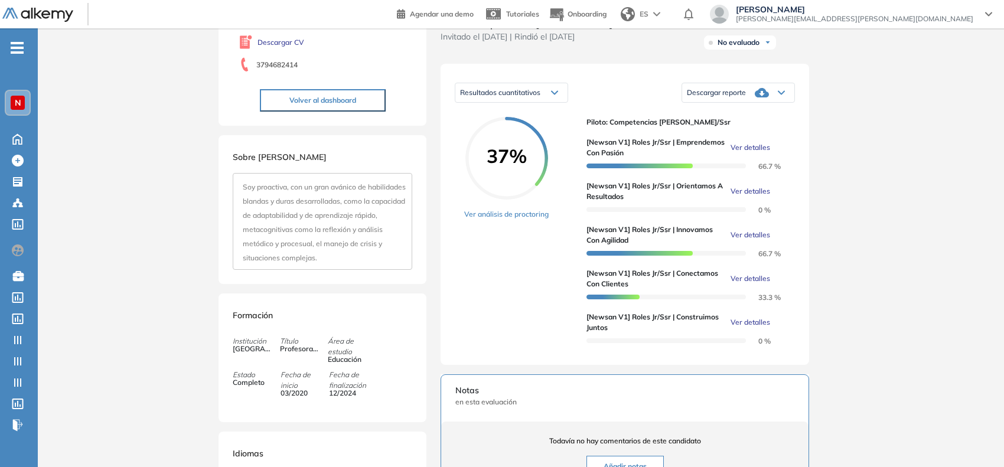
click at [747, 197] on span "Ver detalles" at bounding box center [751, 191] width 40 height 11
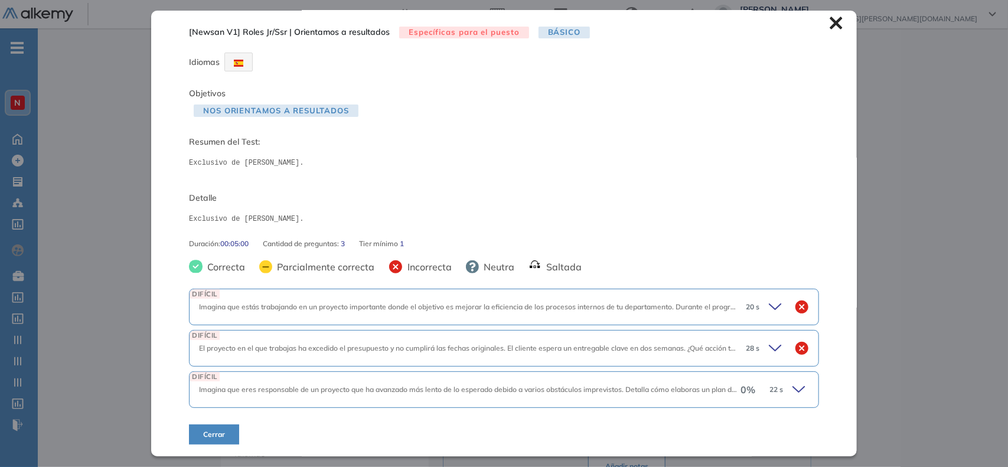
scroll to position [4, 0]
click at [771, 388] on span "22 s" at bounding box center [777, 389] width 14 height 11
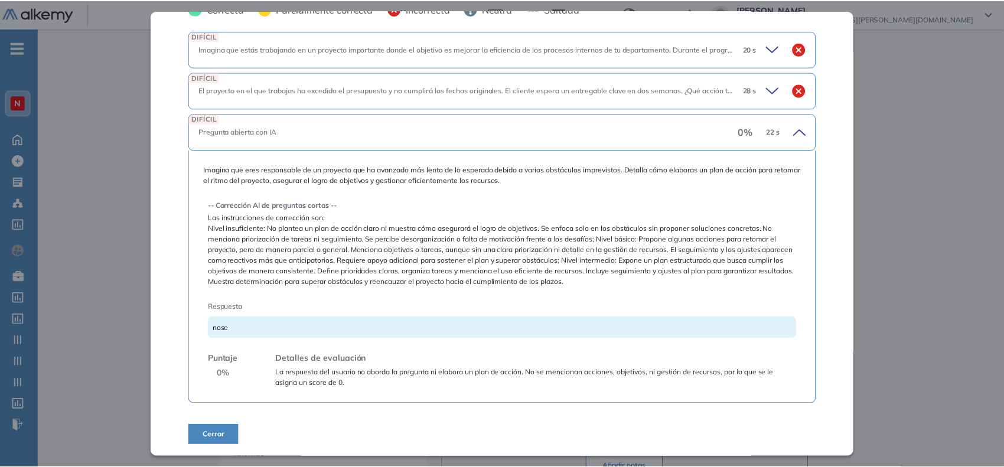
scroll to position [0, 0]
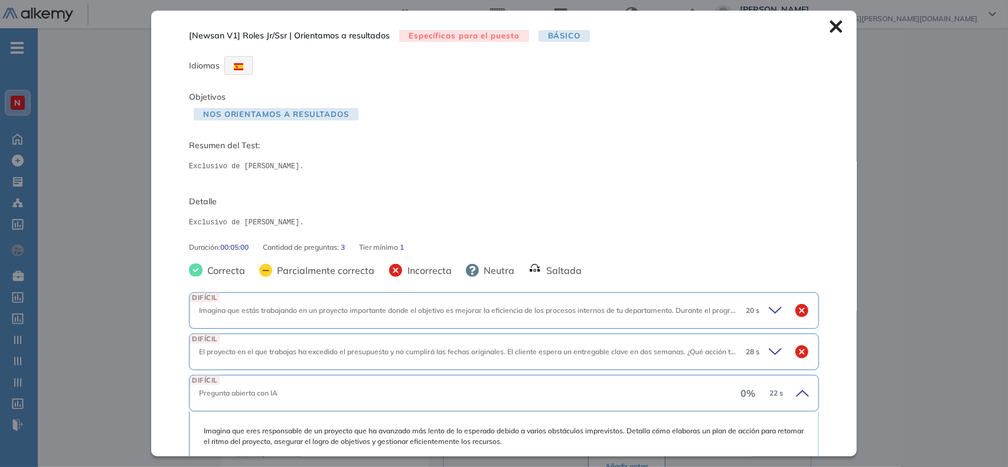
click at [875, 221] on div "Inicio Alkymetrics Evaluaciones Dashboard Candidato [Newsan V1] Roles Jr/Ssr | …" at bounding box center [523, 294] width 970 height 826
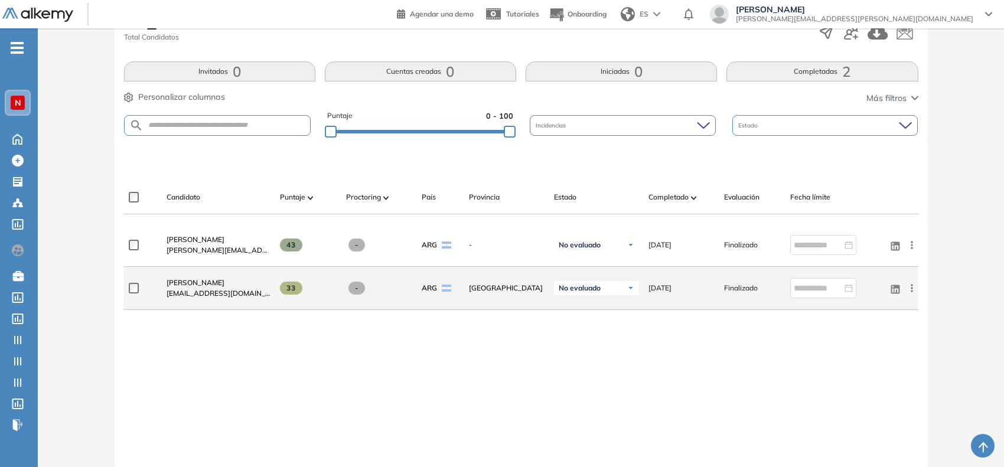
scroll to position [221, 0]
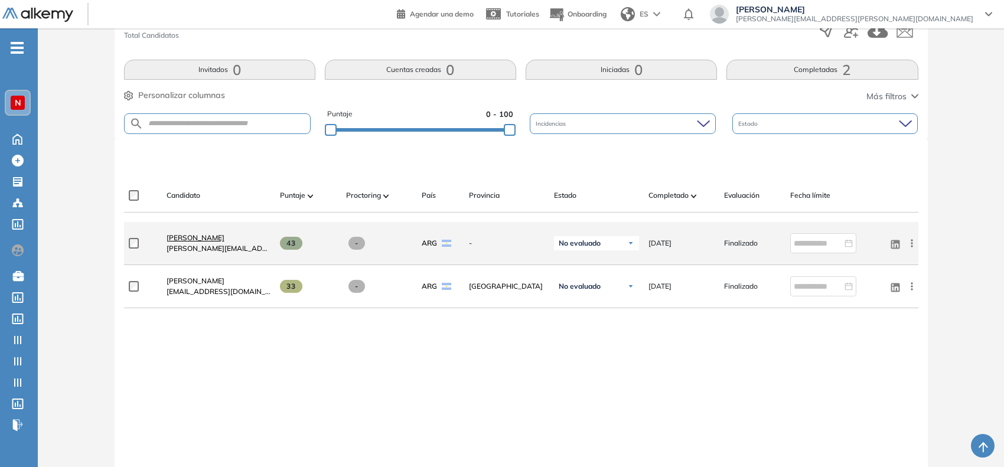
click at [214, 236] on span "[PERSON_NAME]" at bounding box center [196, 237] width 58 height 9
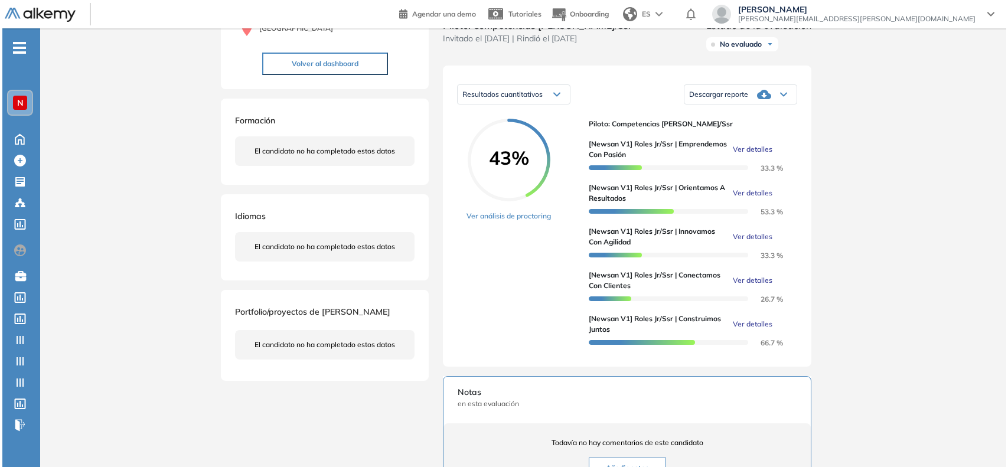
scroll to position [148, 0]
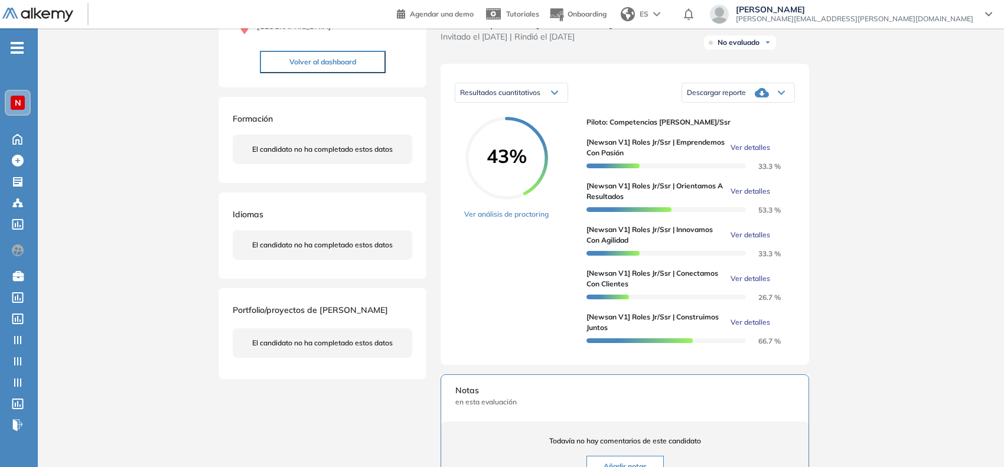
click at [761, 328] on span "Ver detalles" at bounding box center [751, 322] width 40 height 11
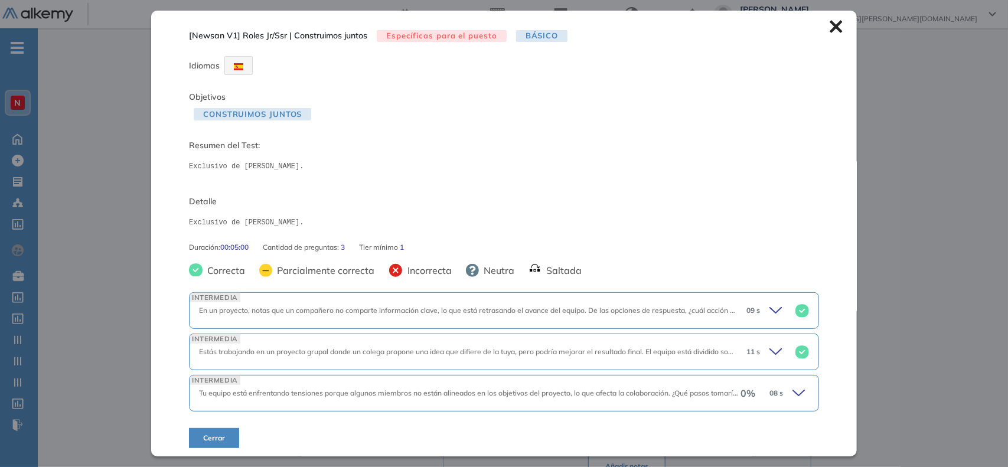
scroll to position [4, 0]
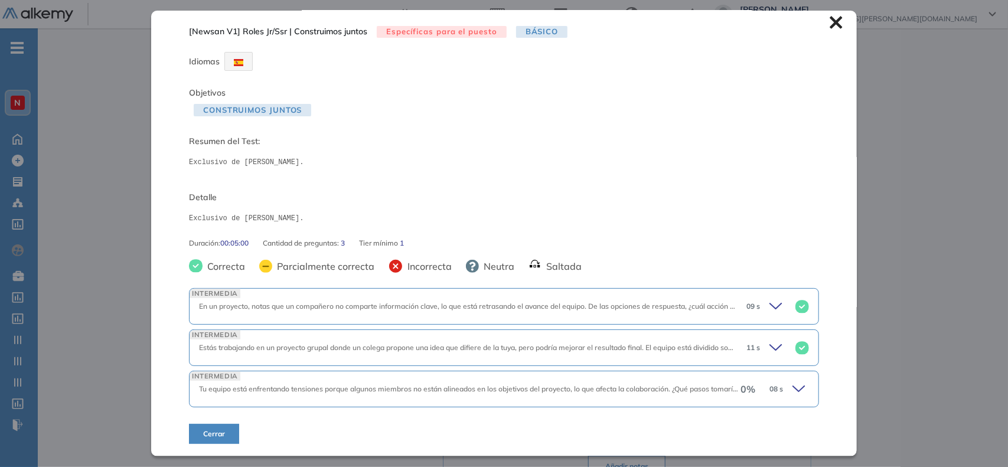
click at [793, 385] on icon at bounding box center [801, 389] width 17 height 17
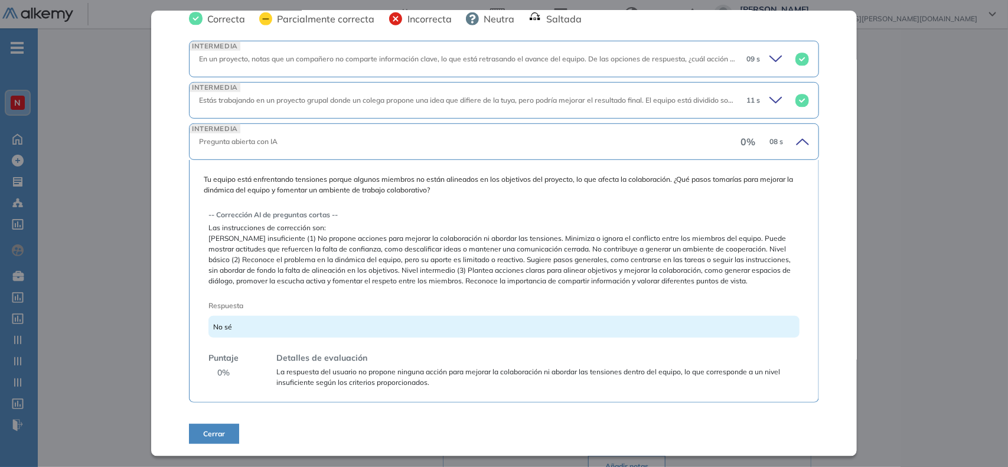
scroll to position [0, 0]
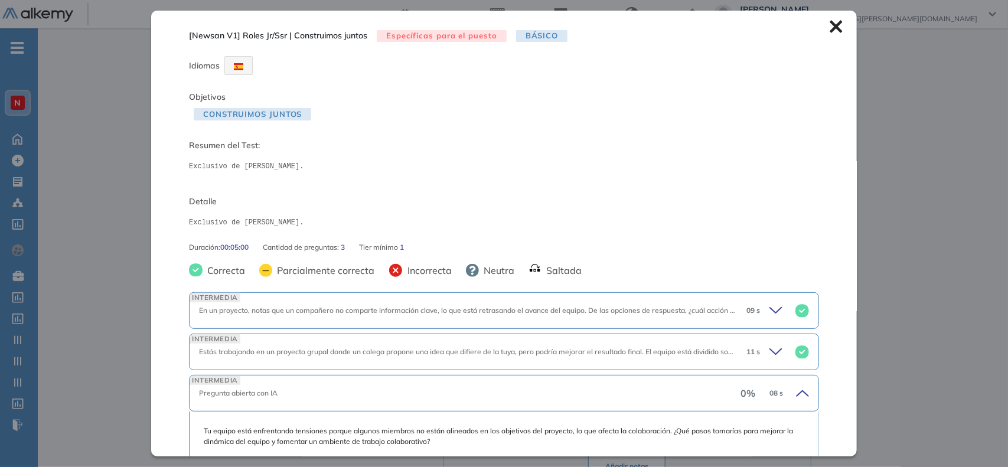
click at [825, 34] on div "[Newsan V1] Roles Jr/Ssr | Construimos juntos Específicas para el puesto Básico…" at bounding box center [504, 233] width 706 height 445
click at [830, 30] on icon at bounding box center [836, 26] width 13 height 13
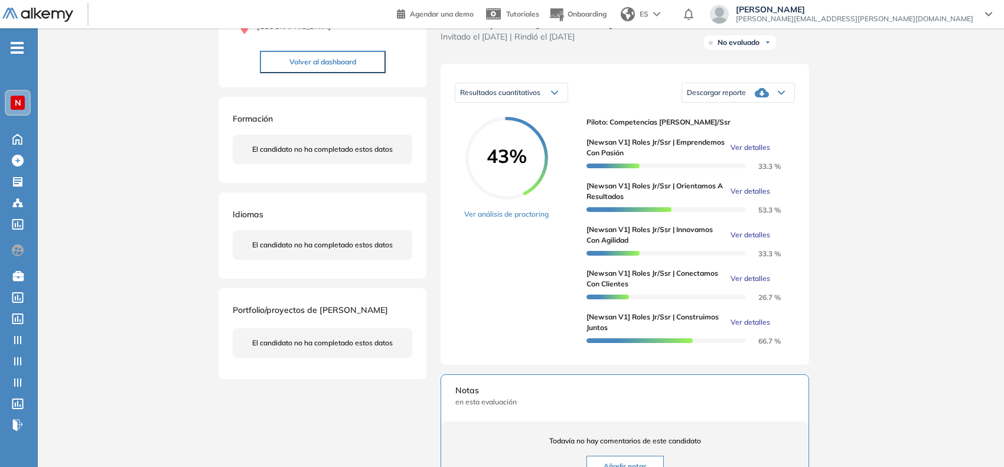
click at [747, 284] on span "Ver detalles" at bounding box center [751, 278] width 40 height 11
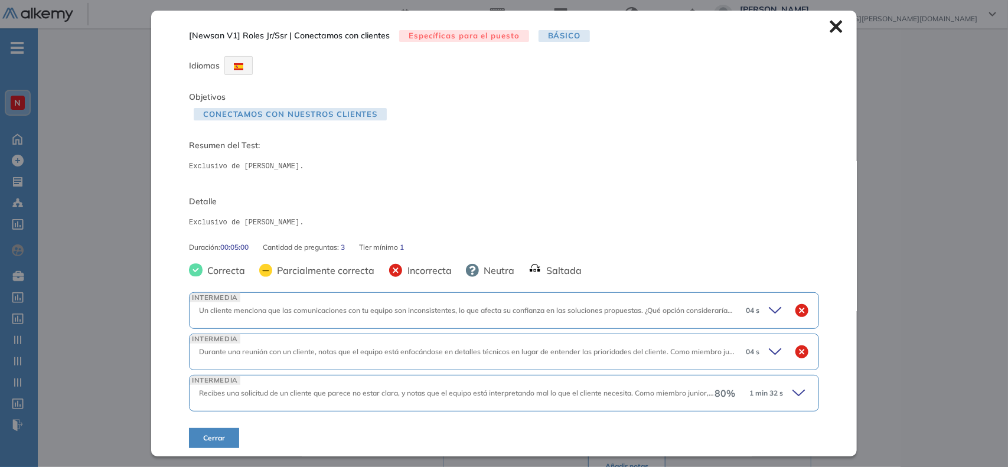
scroll to position [4, 0]
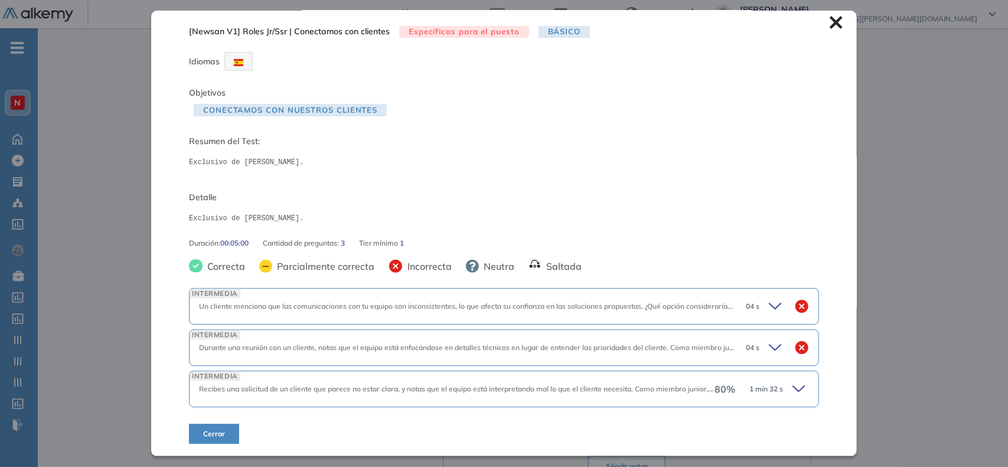
click at [726, 386] on div "80 % 1 min 32 s" at bounding box center [762, 389] width 95 height 17
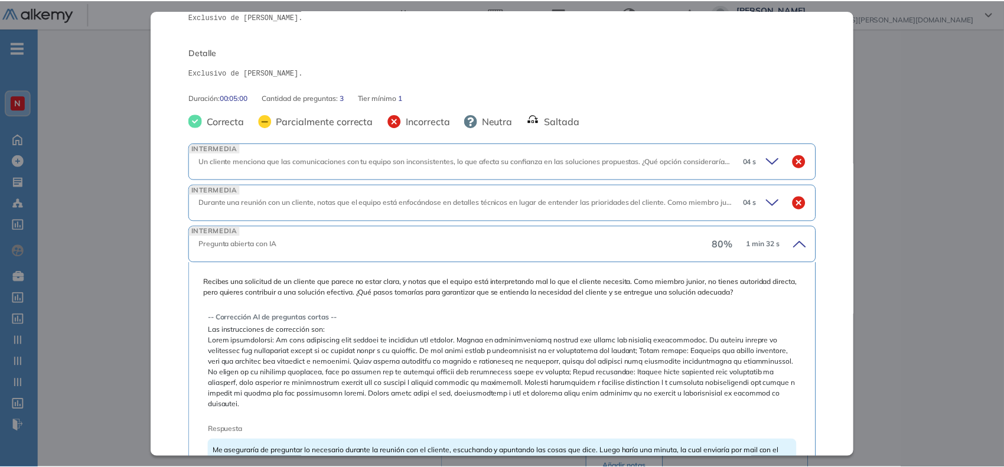
scroll to position [0, 0]
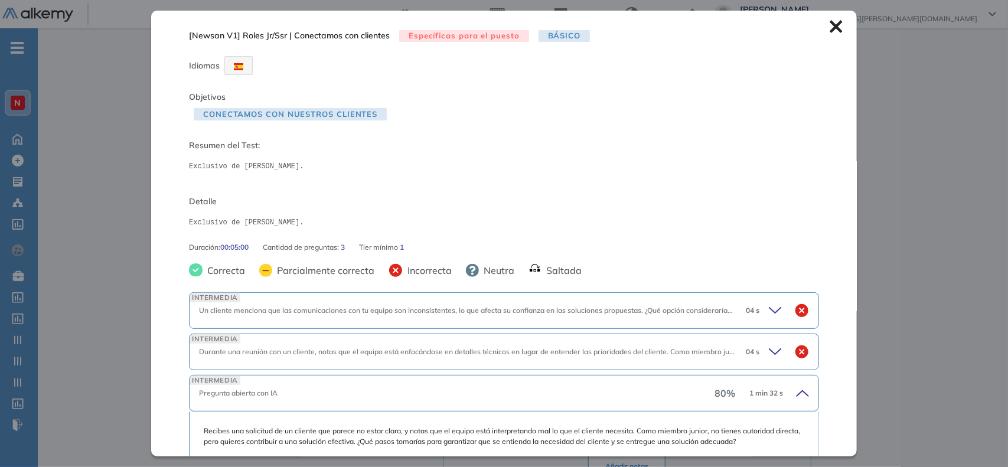
click at [830, 25] on icon at bounding box center [836, 27] width 12 height 12
